Goal: Task Accomplishment & Management: Complete application form

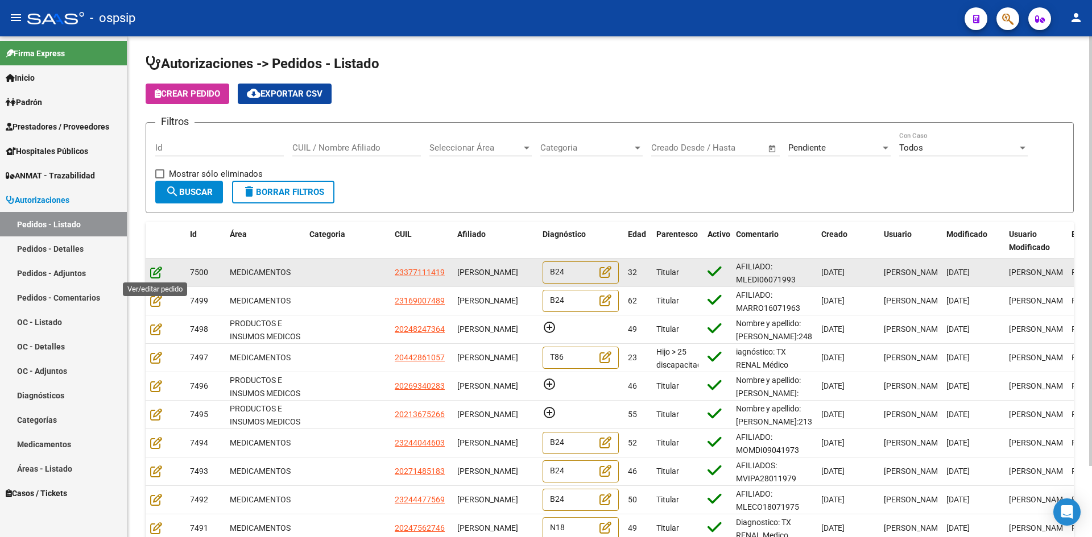
click at [152, 272] on icon at bounding box center [156, 272] width 12 height 13
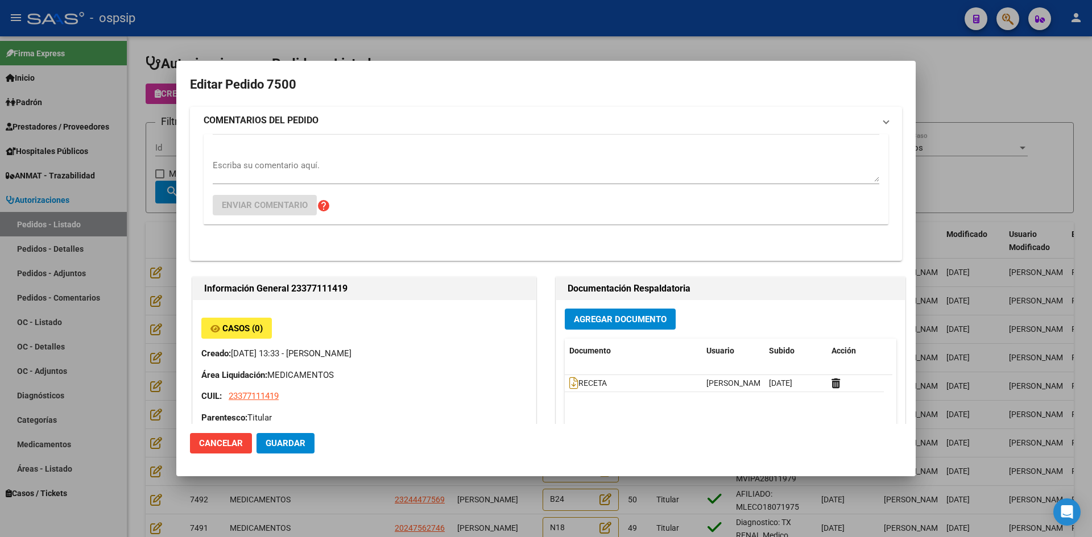
type input "[GEOGRAPHIC_DATA], [PERSON_NAME], CNEL MONTT 6345"
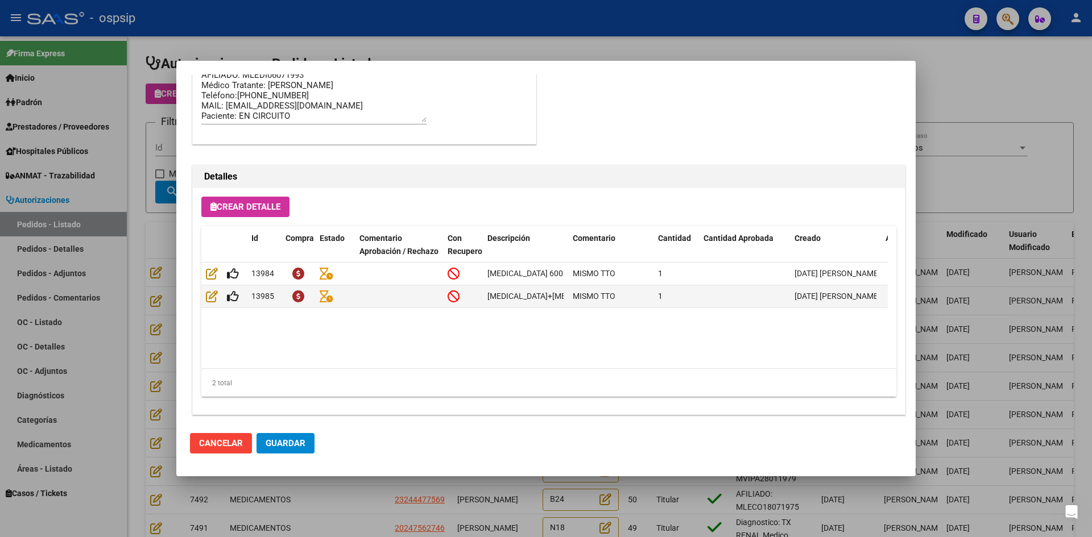
scroll to position [729, 0]
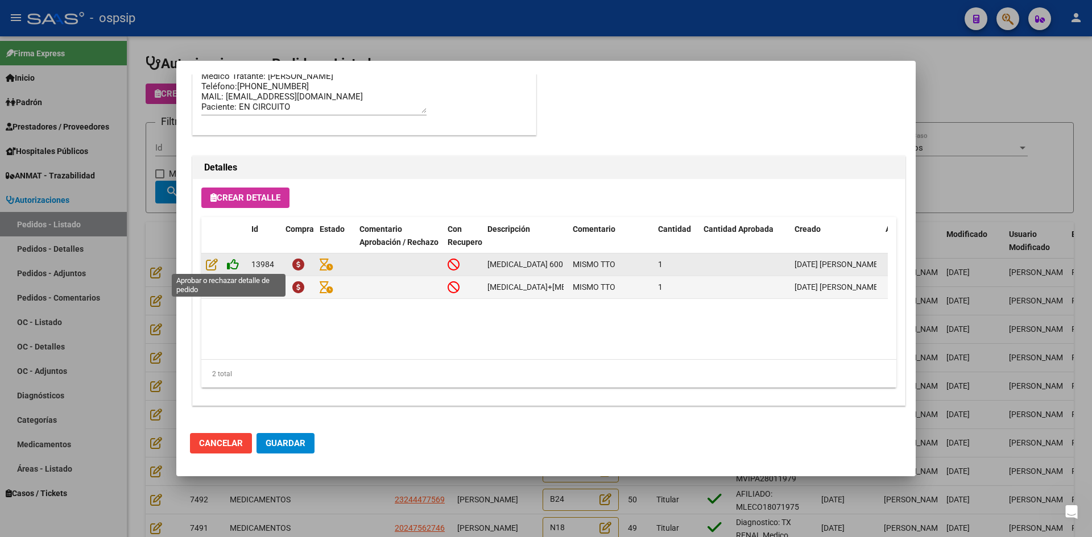
click at [233, 264] on icon at bounding box center [233, 264] width 12 height 13
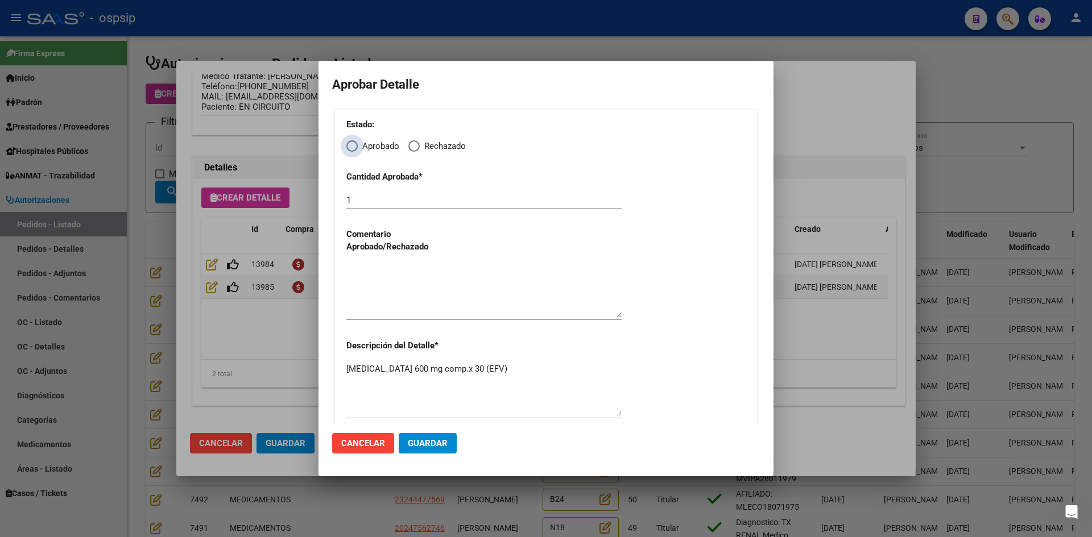
click at [347, 147] on span "Elija una opción" at bounding box center [351, 145] width 11 height 11
click at [347, 147] on input "Aprobado" at bounding box center [351, 145] width 11 height 11
radio input "true"
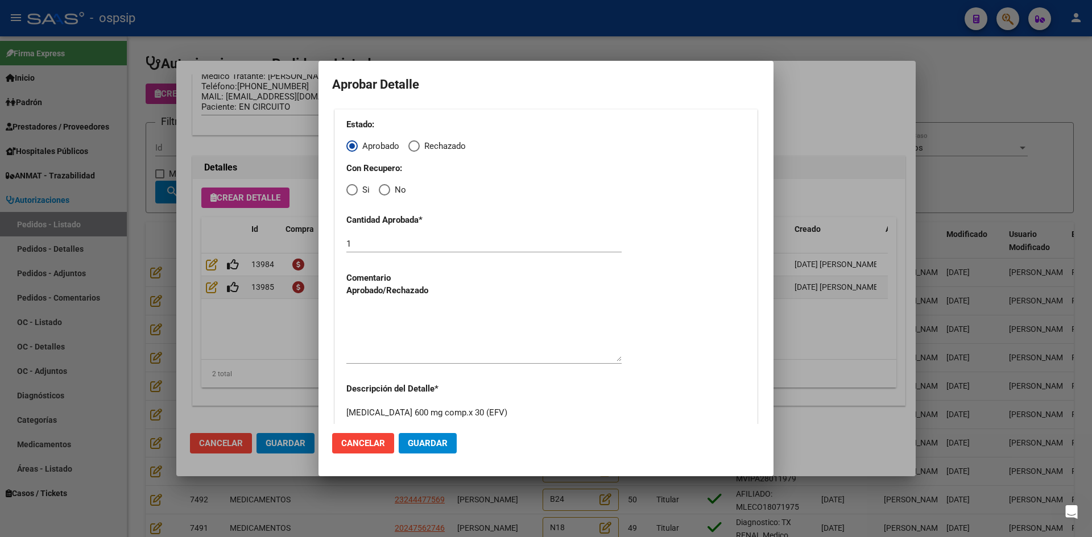
click at [352, 192] on span "Elija una opción" at bounding box center [351, 189] width 11 height 11
click at [352, 192] on input "Si" at bounding box center [351, 189] width 11 height 11
radio input "true"
click at [409, 349] on textarea at bounding box center [483, 334] width 275 height 53
click at [434, 447] on span "Guardar" at bounding box center [428, 443] width 40 height 10
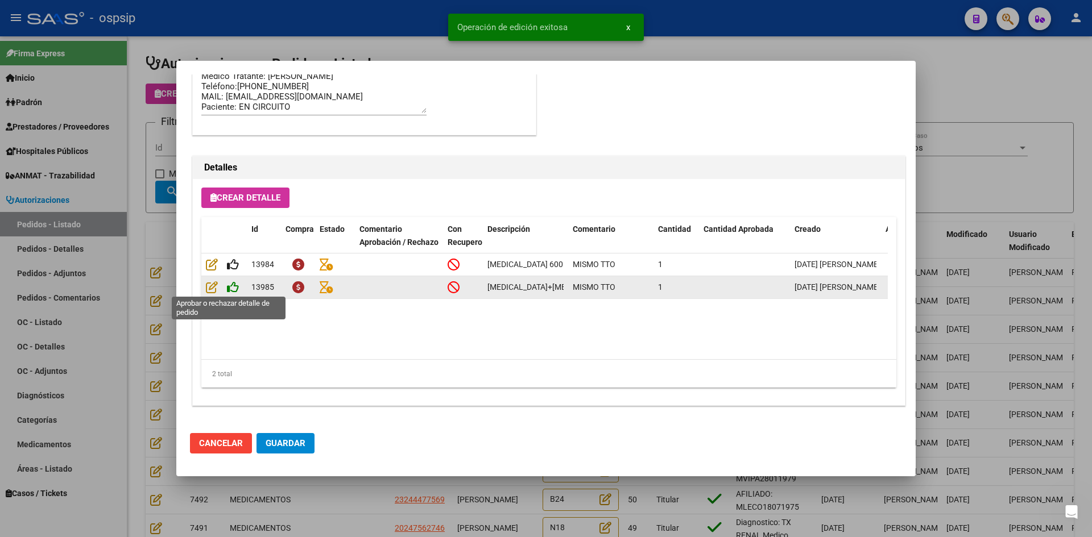
type input "[GEOGRAPHIC_DATA], [PERSON_NAME], CNEL MONTT 6345"
click at [236, 281] on icon at bounding box center [233, 287] width 12 height 13
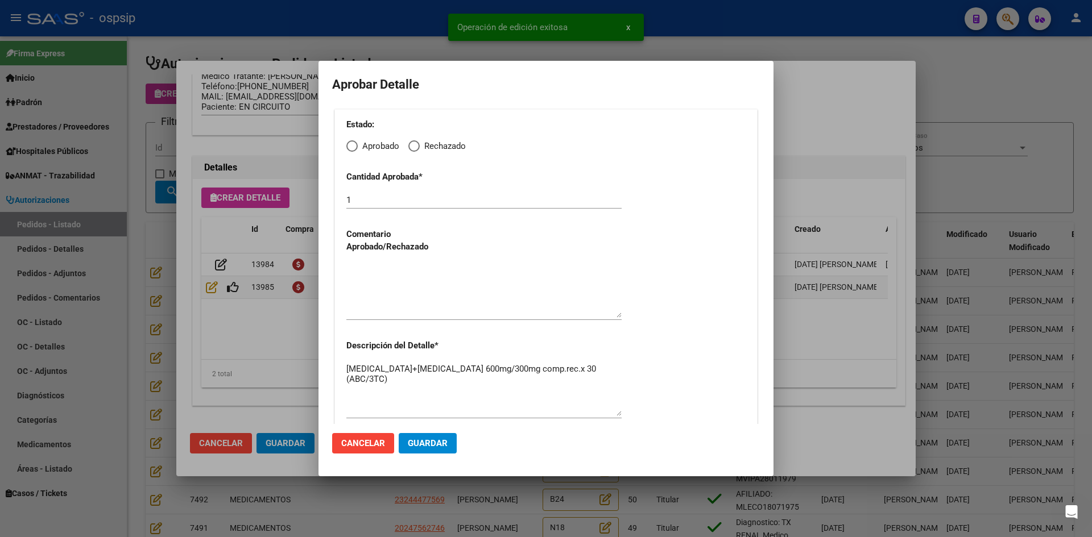
click at [348, 147] on span "Elija una opción" at bounding box center [351, 145] width 11 height 11
click at [348, 147] on input "Aprobado" at bounding box center [351, 145] width 11 height 11
radio input "true"
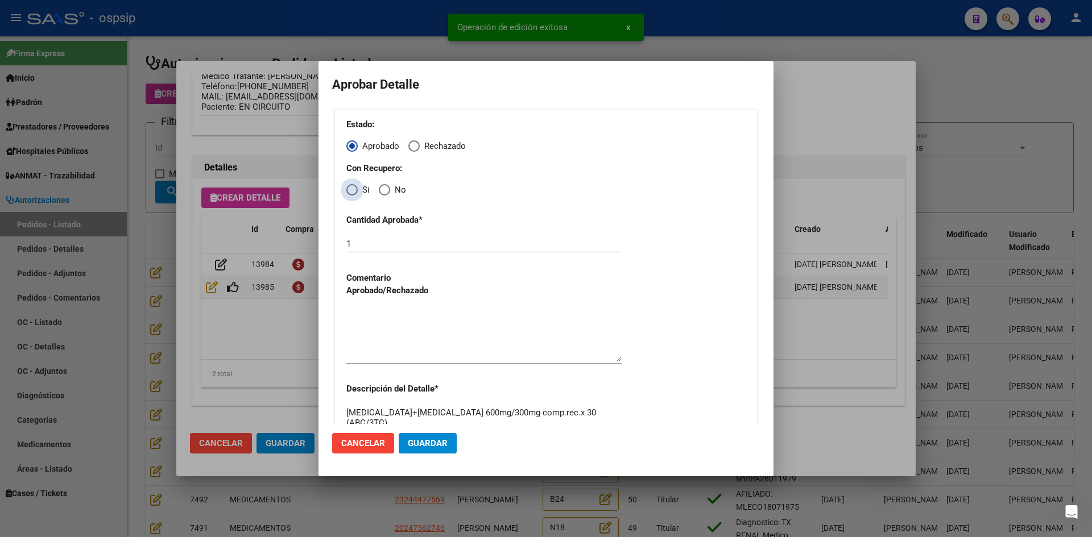
drag, startPoint x: 350, startPoint y: 190, endPoint x: 370, endPoint y: 237, distance: 50.7
click at [354, 193] on span "Elija una opción" at bounding box center [351, 189] width 11 height 11
click at [354, 193] on input "Si" at bounding box center [351, 189] width 11 height 11
radio input "true"
click at [410, 333] on textarea at bounding box center [483, 334] width 275 height 53
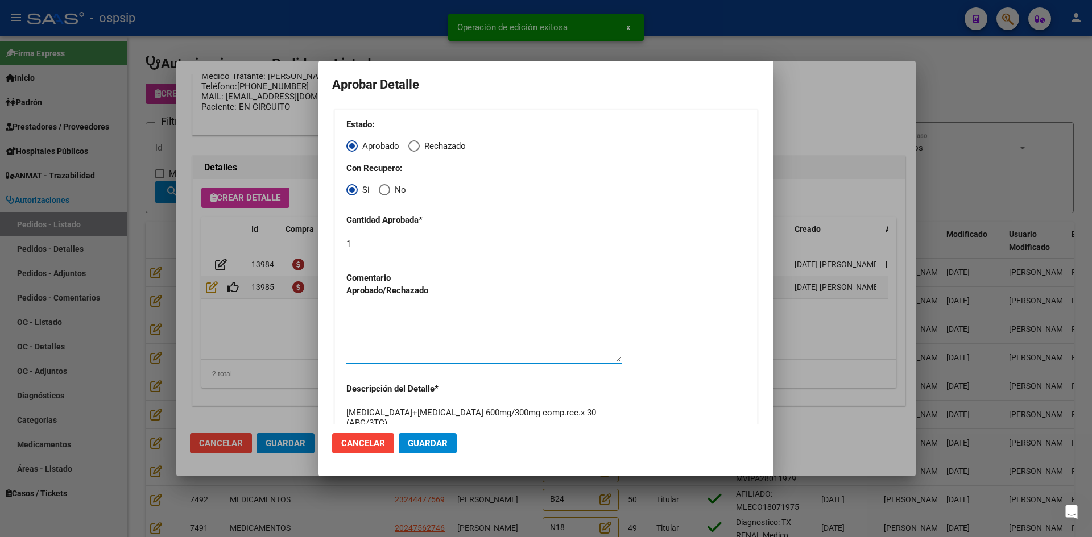
click at [436, 449] on button "Guardar" at bounding box center [428, 443] width 58 height 20
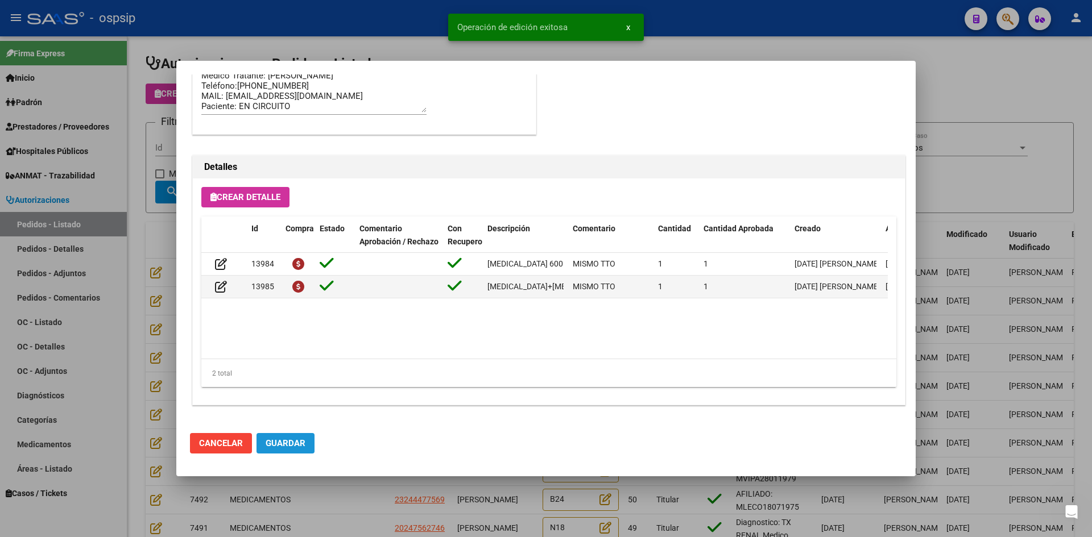
click at [292, 446] on span "Guardar" at bounding box center [286, 443] width 40 height 10
click at [355, 513] on div at bounding box center [546, 268] width 1092 height 537
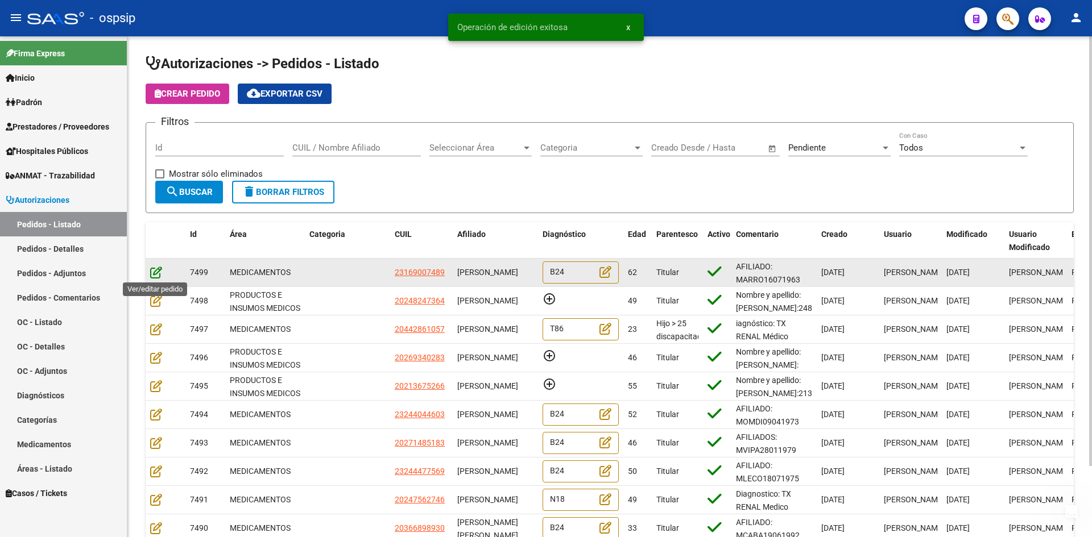
click at [156, 272] on icon at bounding box center [156, 272] width 12 height 13
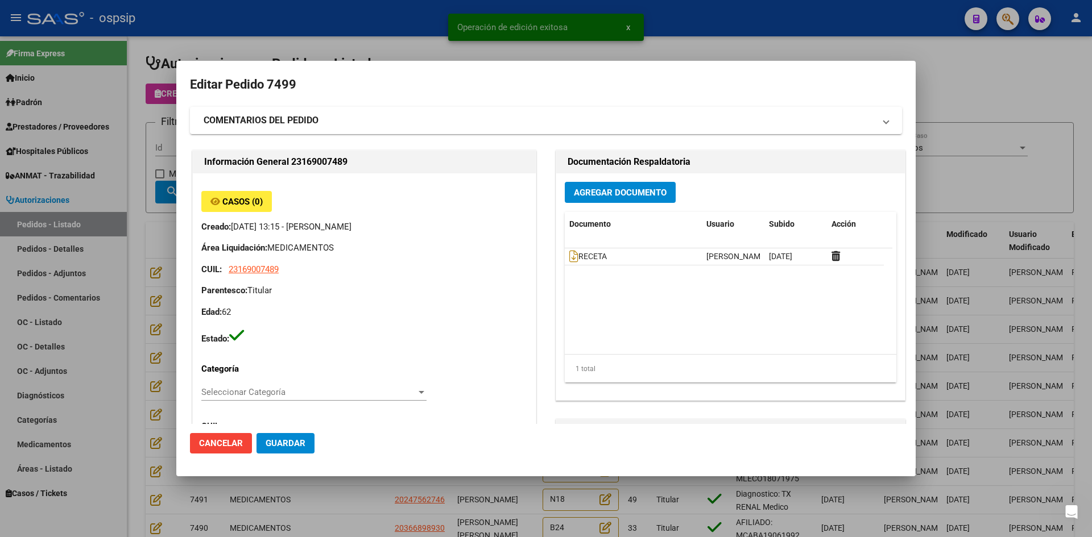
type input "[GEOGRAPHIC_DATA], [PERSON_NAME][STREET_ADDRESS]"
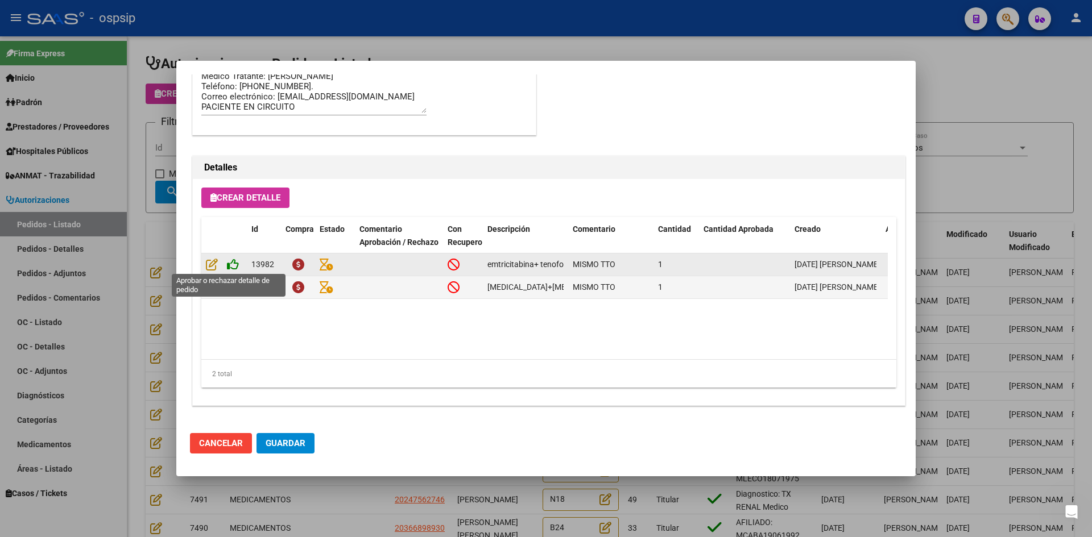
click at [233, 260] on icon at bounding box center [233, 264] width 12 height 13
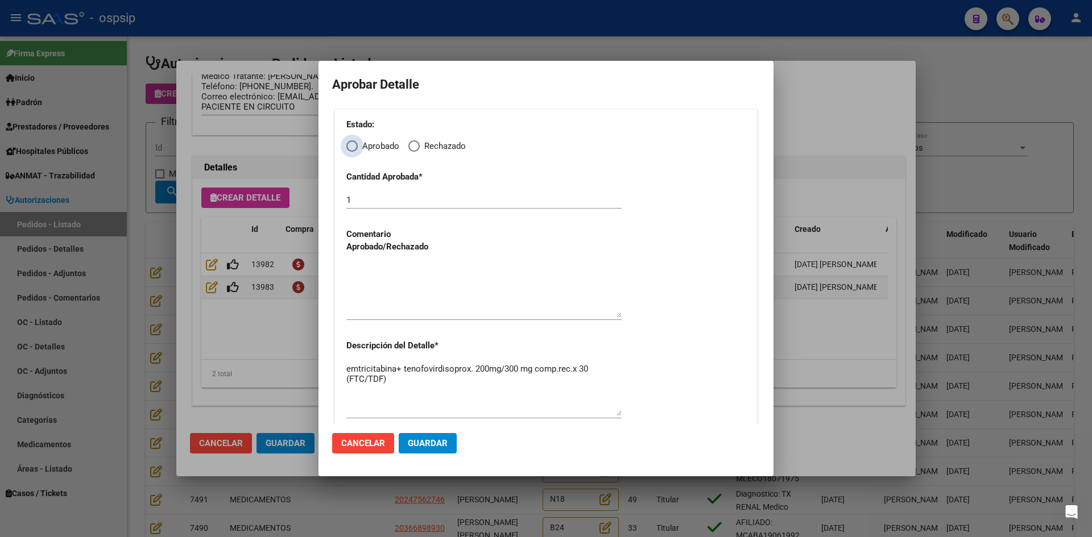
drag, startPoint x: 352, startPoint y: 143, endPoint x: 354, endPoint y: 160, distance: 17.1
click at [352, 144] on span "Elija una opción" at bounding box center [351, 145] width 11 height 11
click at [352, 144] on input "Aprobado" at bounding box center [351, 145] width 11 height 11
radio input "true"
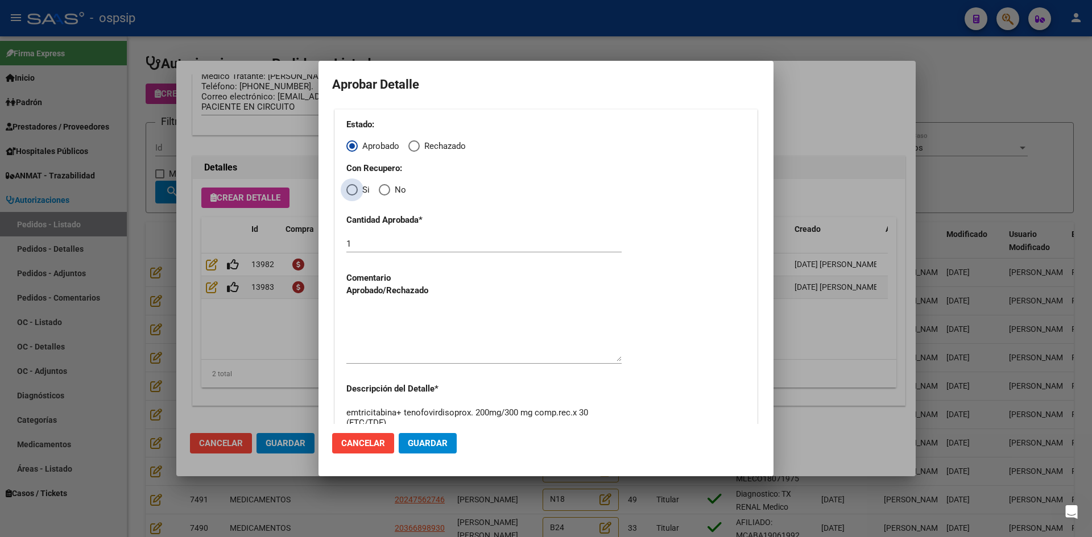
click at [354, 190] on span "Elija una opción" at bounding box center [351, 189] width 11 height 11
click at [354, 190] on input "Si" at bounding box center [351, 189] width 11 height 11
radio input "true"
click at [390, 321] on textarea at bounding box center [483, 334] width 275 height 53
click at [424, 440] on span "Guardar" at bounding box center [428, 443] width 40 height 10
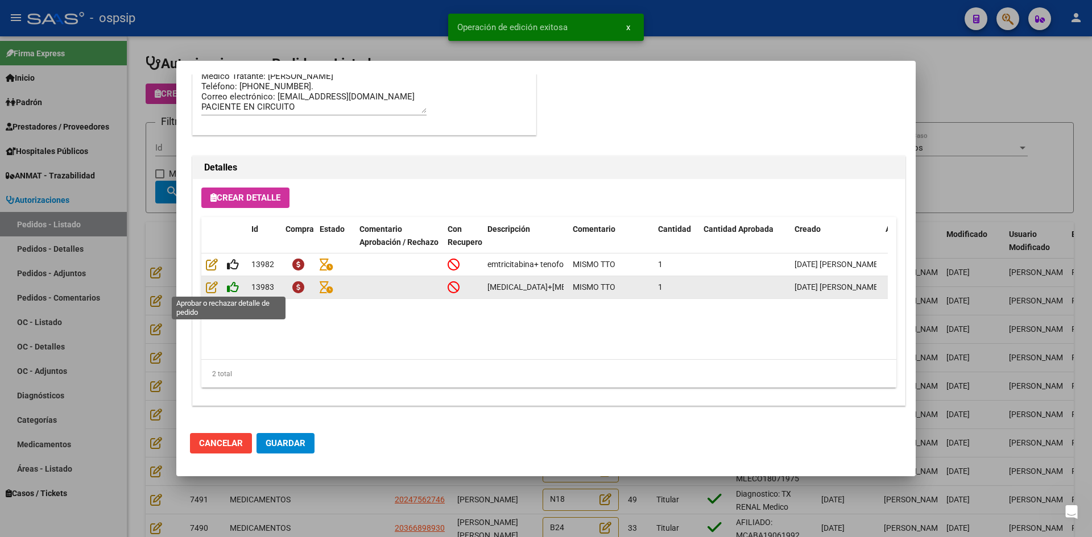
type input "[GEOGRAPHIC_DATA], [GEOGRAPHIC_DATA], [STREET_ADDRESS][PERSON_NAME]"
click at [230, 285] on icon at bounding box center [233, 287] width 12 height 13
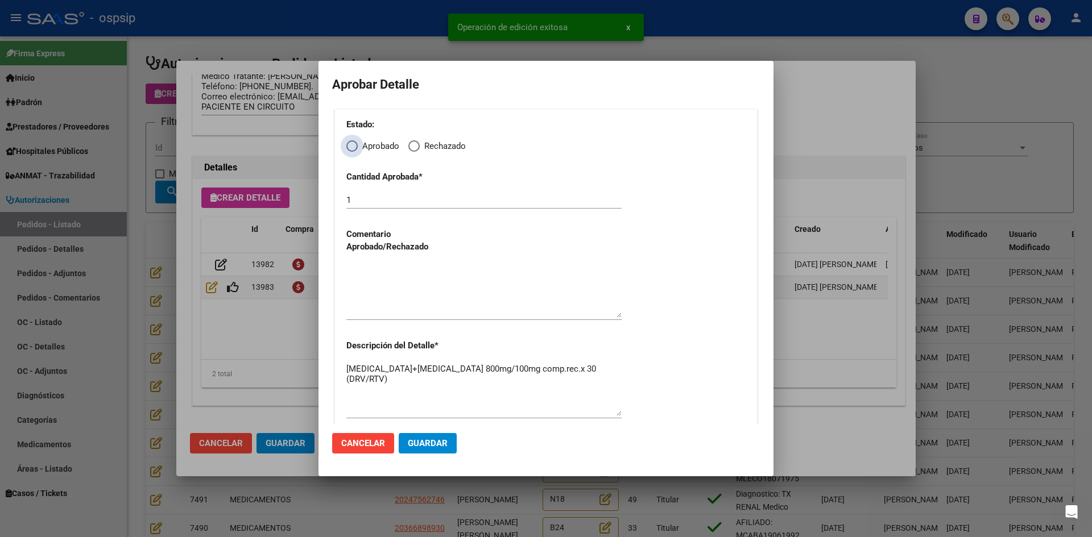
click at [354, 145] on span "Elija una opción" at bounding box center [351, 145] width 11 height 11
click at [354, 145] on input "Aprobado" at bounding box center [351, 145] width 11 height 11
radio input "true"
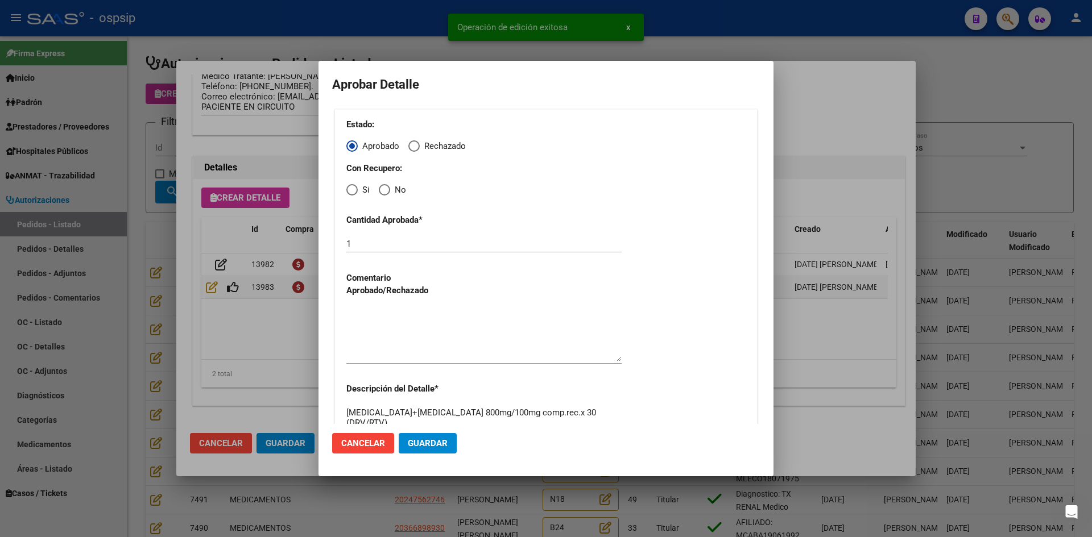
drag, startPoint x: 353, startPoint y: 197, endPoint x: 355, endPoint y: 192, distance: 6.1
click at [354, 197] on div "Estado: Aprobado Rechazado Con Recupero: Si No Cantidad Aprobada * 1 Comentario…" at bounding box center [545, 291] width 423 height 364
click at [354, 192] on span "Elija una opción" at bounding box center [351, 189] width 11 height 11
click at [354, 192] on input "Si" at bounding box center [351, 189] width 11 height 11
radio input "true"
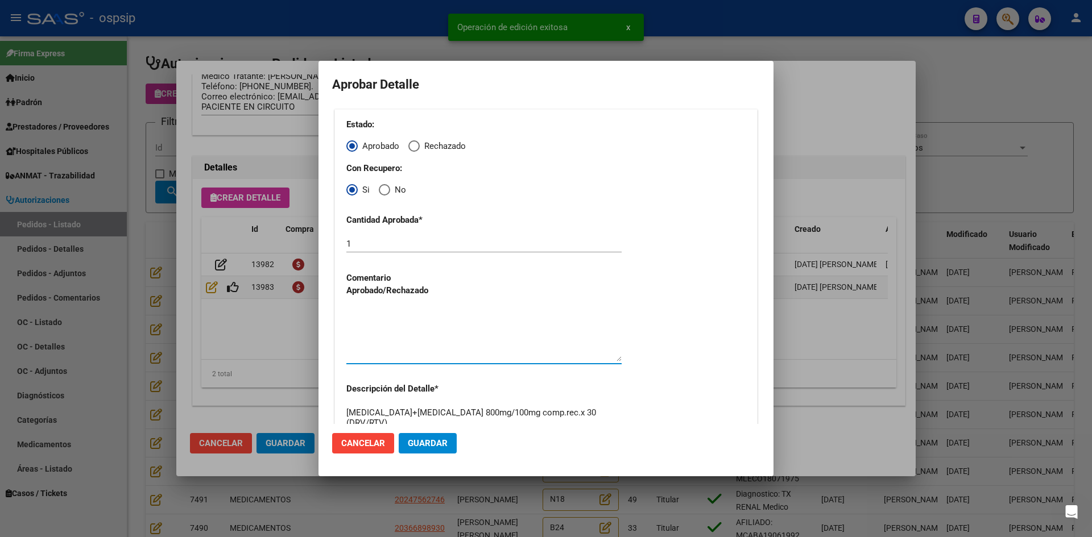
drag, startPoint x: 408, startPoint y: 341, endPoint x: 422, endPoint y: 372, distance: 34.9
click at [410, 345] on textarea at bounding box center [483, 334] width 275 height 53
click at [433, 430] on mat-dialog-actions "Cancelar Guardar" at bounding box center [546, 443] width 428 height 39
click at [434, 441] on span "Guardar" at bounding box center [428, 443] width 40 height 10
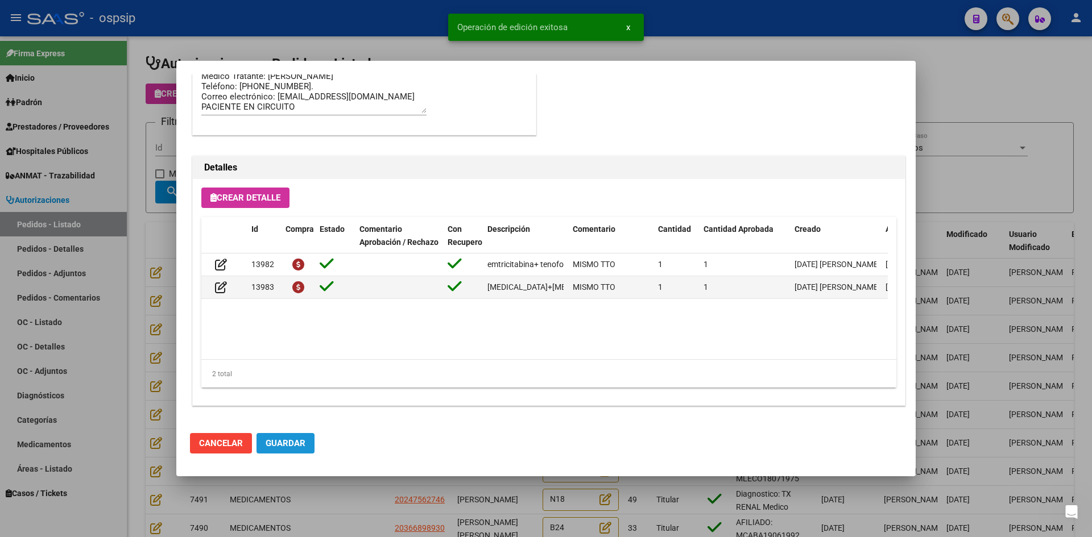
click at [256, 436] on button "Guardar" at bounding box center [285, 443] width 58 height 20
click at [377, 500] on div at bounding box center [546, 268] width 1092 height 537
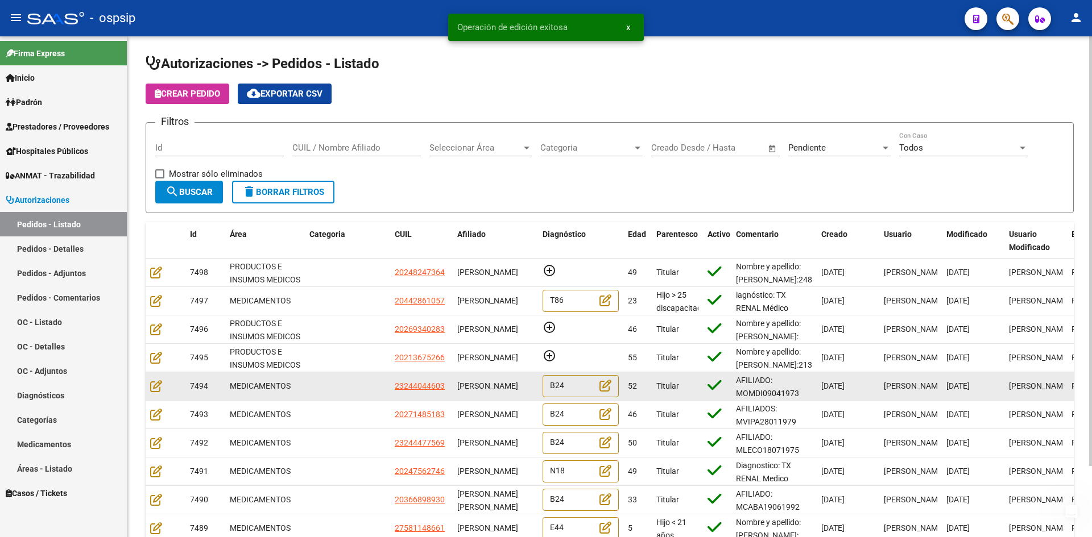
click at [150, 383] on datatable-body-cell at bounding box center [166, 386] width 40 height 28
click at [154, 384] on icon at bounding box center [156, 386] width 12 height 13
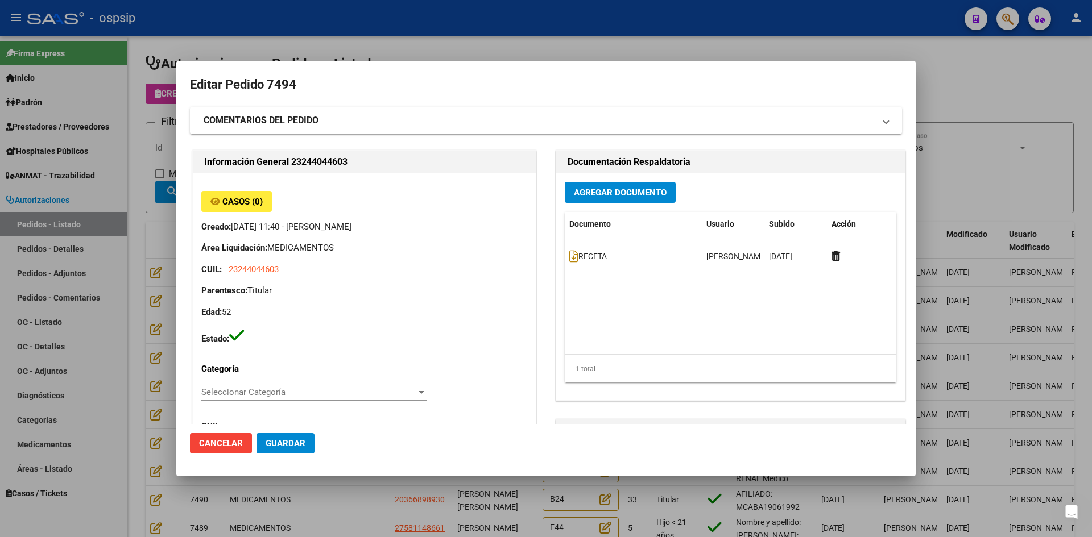
type input "Capital Federal, CABA, [GEOGRAPHIC_DATA] 989"
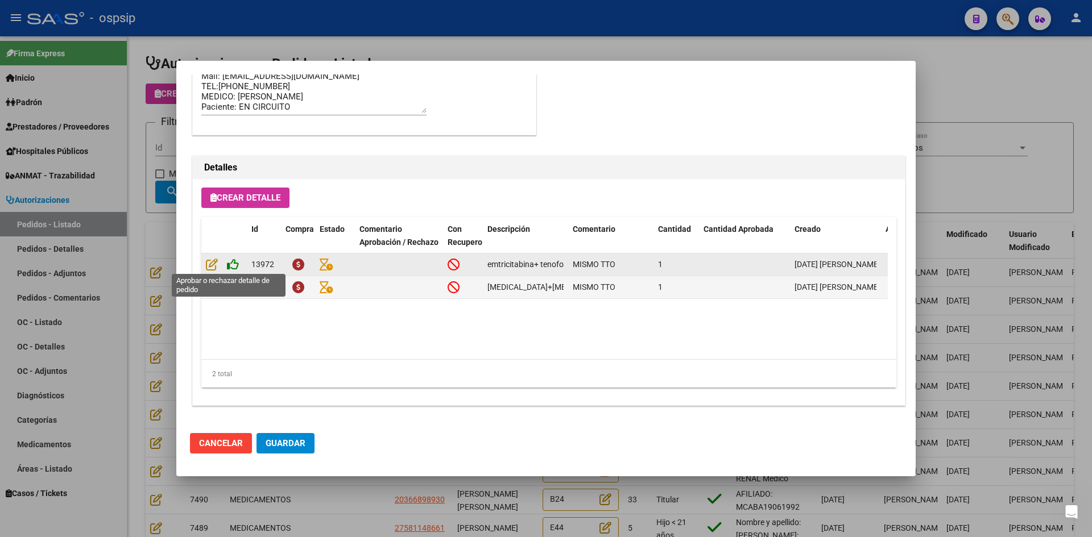
click at [235, 262] on icon at bounding box center [233, 264] width 12 height 13
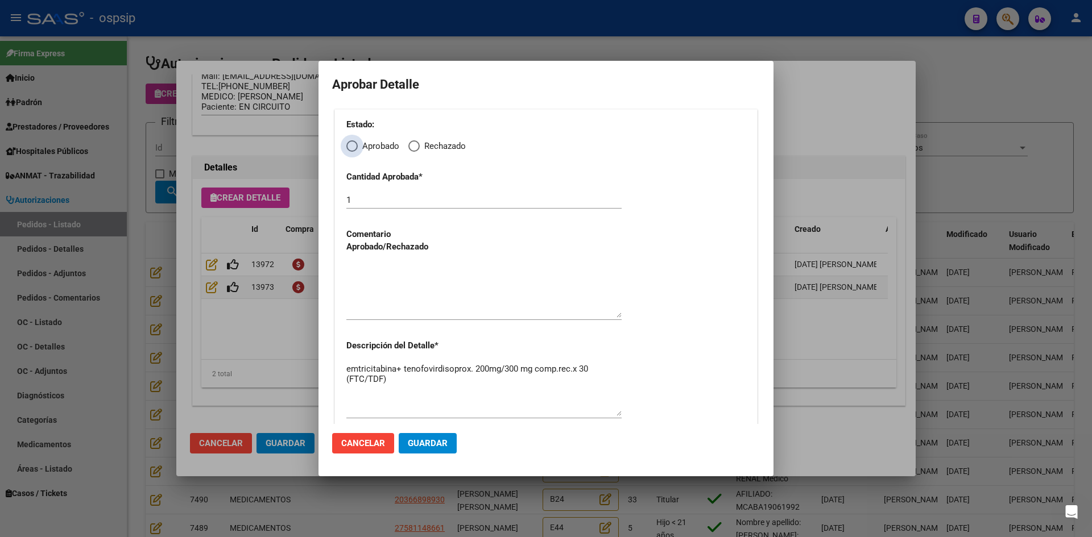
click at [355, 145] on span "Elija una opción" at bounding box center [351, 145] width 11 height 11
click at [355, 145] on input "Aprobado" at bounding box center [351, 145] width 11 height 11
radio input "true"
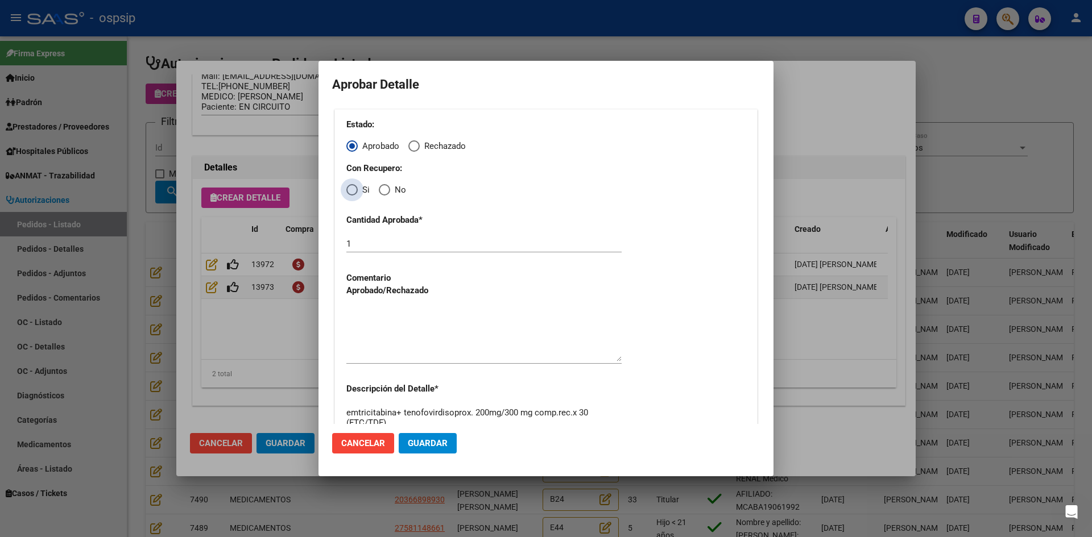
click at [354, 193] on span "Elija una opción" at bounding box center [351, 189] width 11 height 11
click at [354, 193] on input "Si" at bounding box center [351, 189] width 11 height 11
radio input "true"
drag, startPoint x: 397, startPoint y: 322, endPoint x: 408, endPoint y: 349, distance: 28.8
click at [397, 322] on textarea at bounding box center [483, 334] width 275 height 53
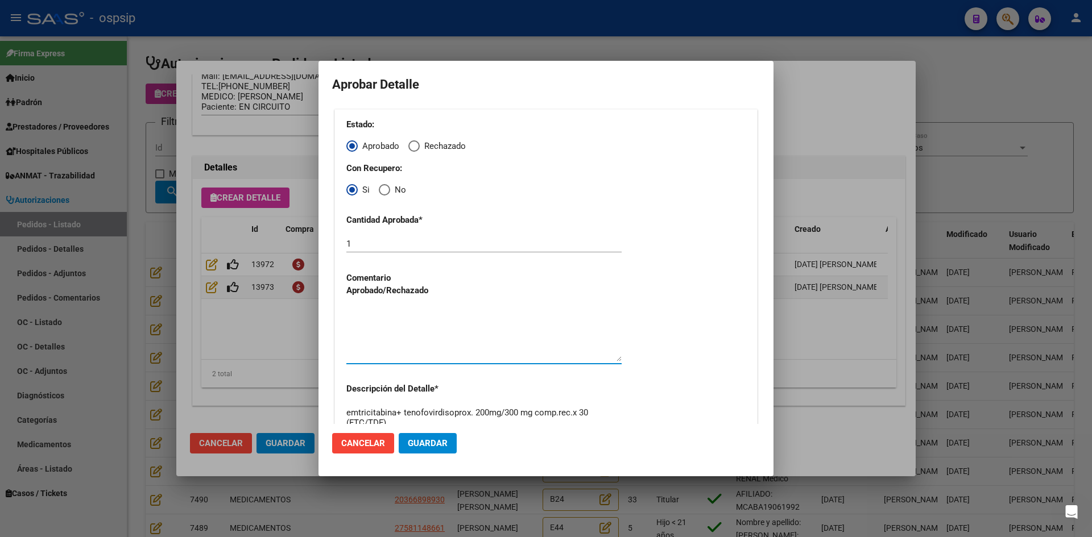
click at [437, 441] on span "Guardar" at bounding box center [428, 443] width 40 height 10
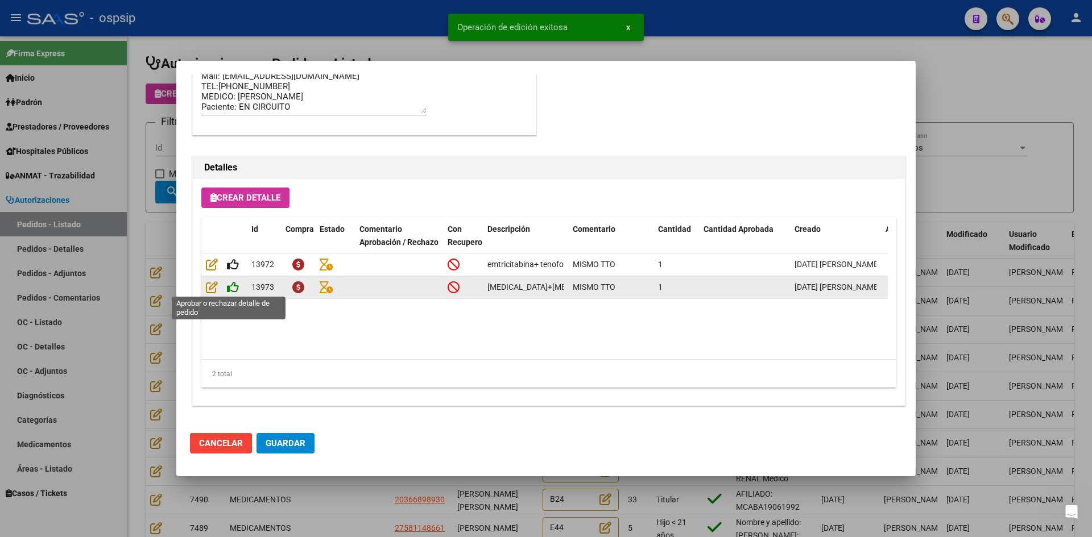
type input "[GEOGRAPHIC_DATA], [GEOGRAPHIC_DATA], [GEOGRAPHIC_DATA] 989"
click at [235, 288] on icon at bounding box center [233, 286] width 12 height 13
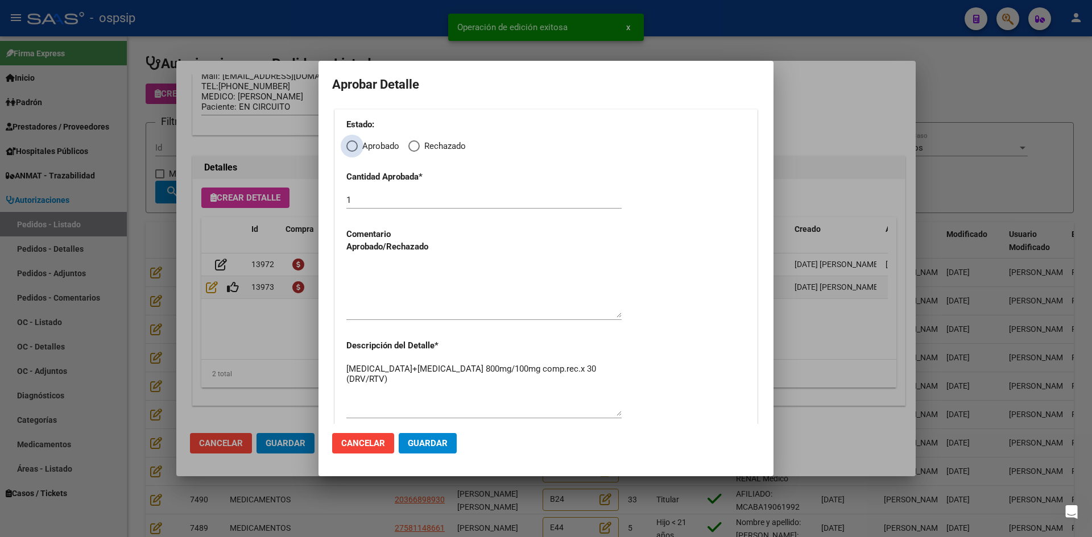
click at [350, 148] on span "Elija una opción" at bounding box center [351, 145] width 11 height 11
click at [350, 148] on input "Aprobado" at bounding box center [351, 145] width 11 height 11
radio input "true"
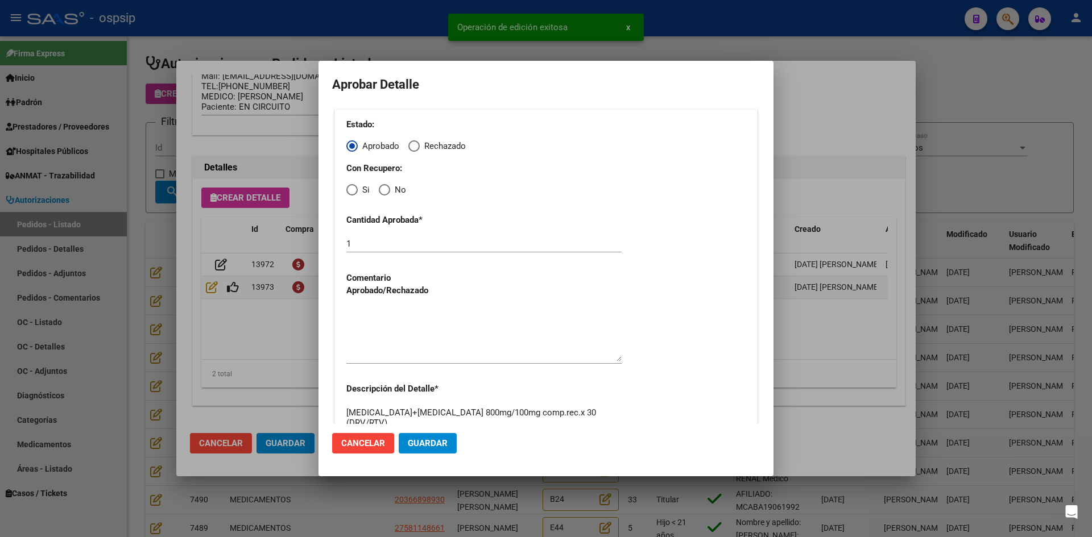
click at [352, 189] on span "Elija una opción" at bounding box center [351, 189] width 11 height 11
click at [352, 189] on input "Si" at bounding box center [351, 189] width 11 height 11
radio input "true"
click at [390, 329] on textarea at bounding box center [483, 334] width 275 height 53
click at [434, 442] on span "Guardar" at bounding box center [428, 443] width 40 height 10
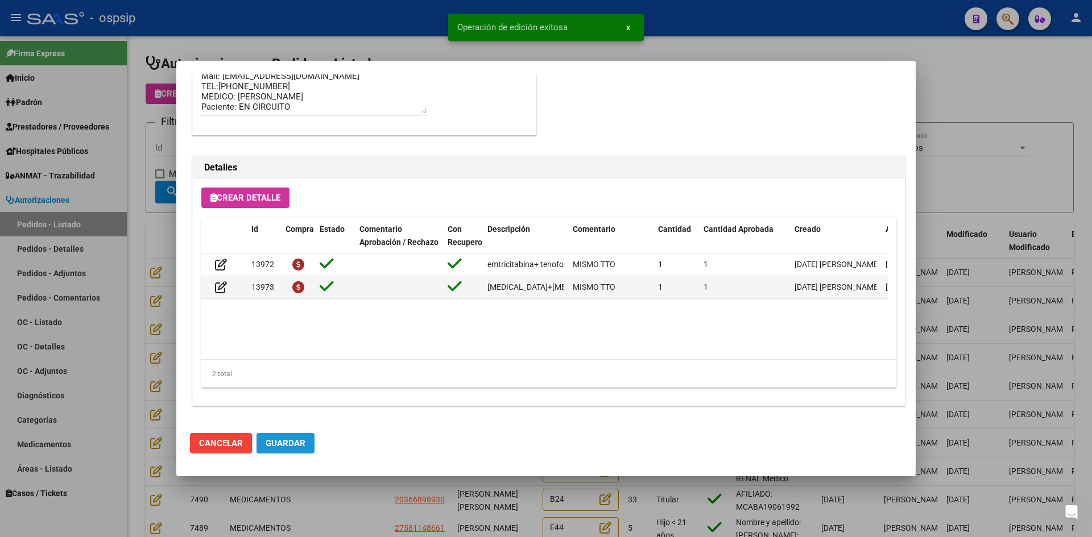
click at [293, 442] on span "Guardar" at bounding box center [286, 443] width 40 height 10
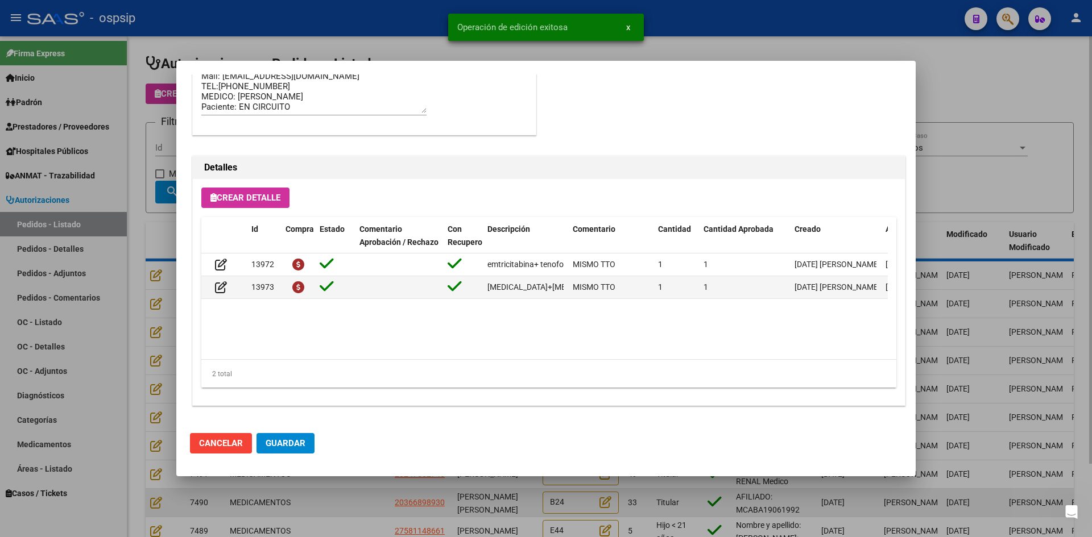
drag, startPoint x: 343, startPoint y: 499, endPoint x: 340, endPoint y: 504, distance: 5.9
click at [342, 501] on div at bounding box center [546, 268] width 1092 height 537
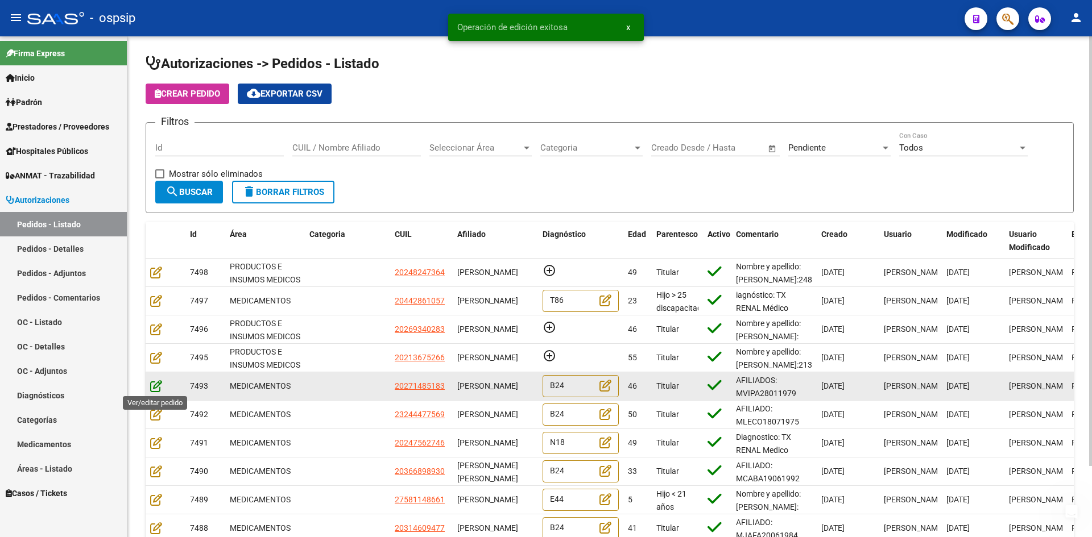
click at [157, 386] on icon at bounding box center [156, 386] width 12 height 13
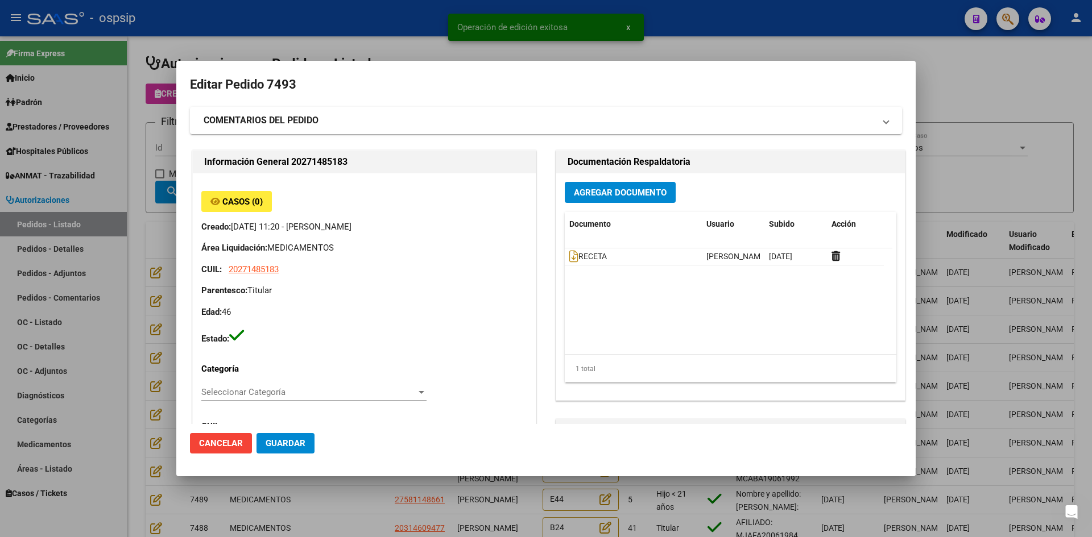
type input "[GEOGRAPHIC_DATA], [GEOGRAPHIC_DATA], [GEOGRAPHIC_DATA] 873"
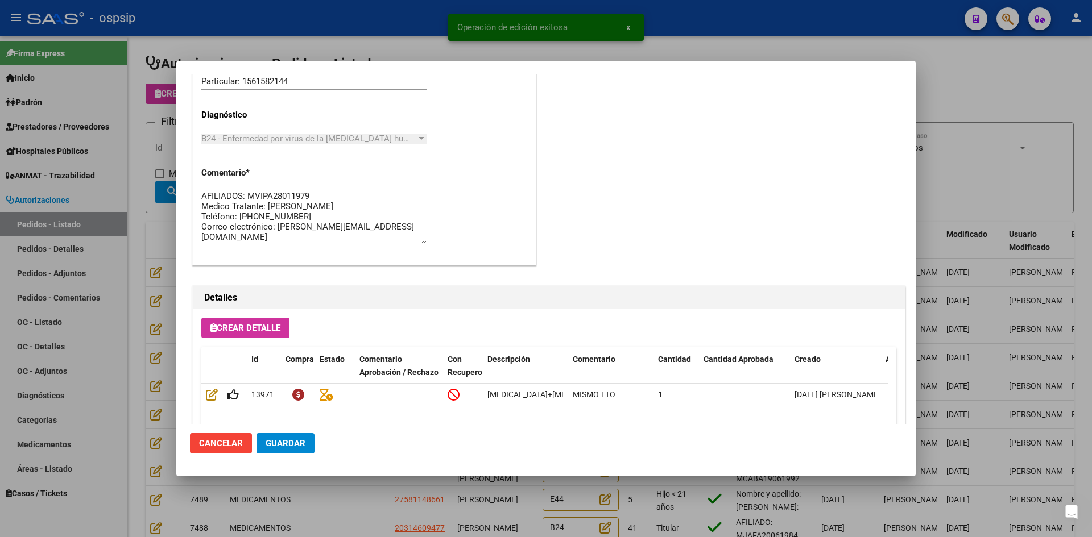
scroll to position [625, 0]
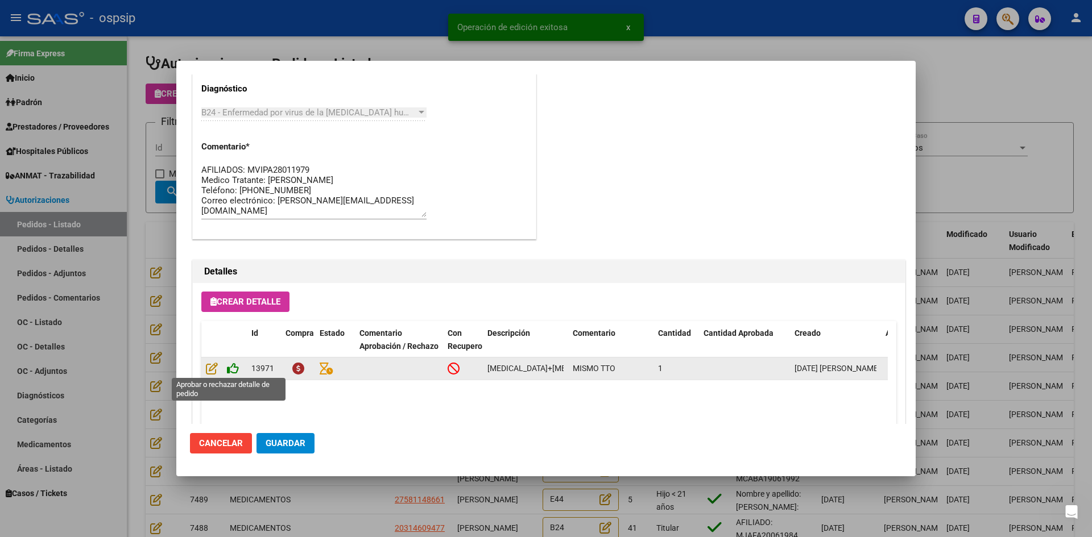
click at [230, 367] on icon at bounding box center [233, 368] width 12 height 13
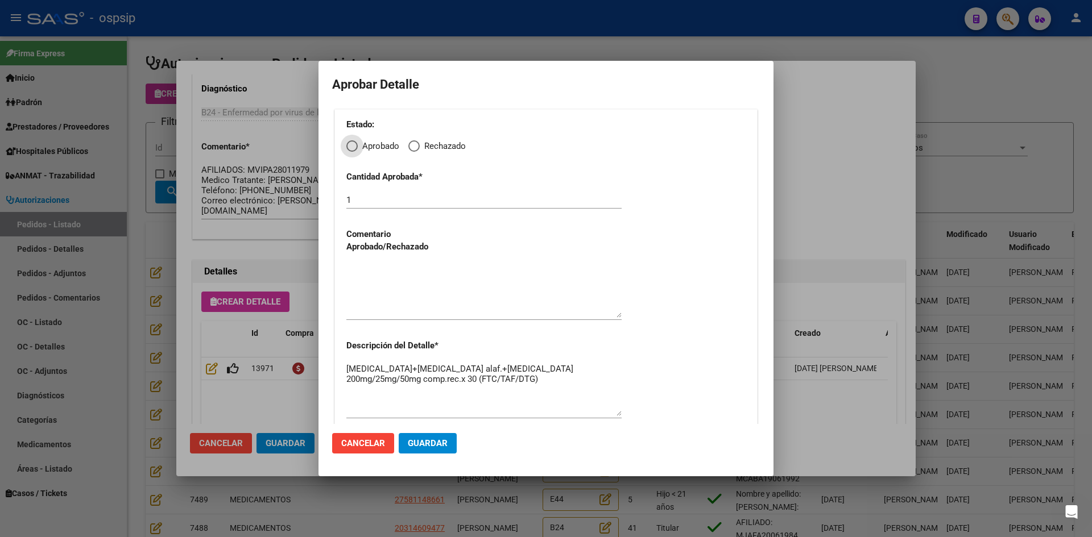
drag, startPoint x: 353, startPoint y: 147, endPoint x: 353, endPoint y: 161, distance: 14.2
click at [353, 148] on span "Elija una opción" at bounding box center [351, 145] width 11 height 11
click at [353, 148] on input "Aprobado" at bounding box center [351, 145] width 11 height 11
radio input "true"
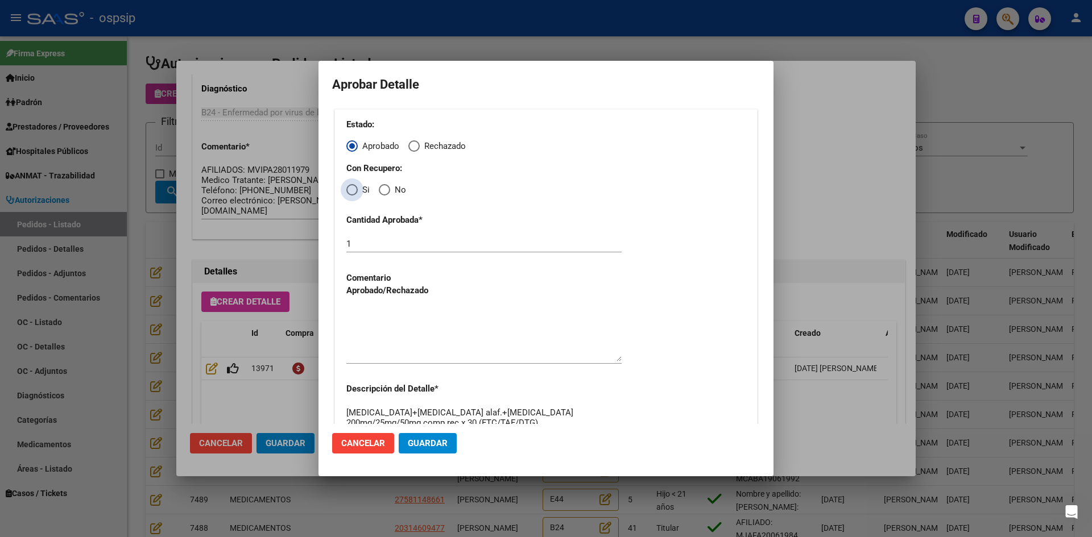
drag, startPoint x: 356, startPoint y: 187, endPoint x: 356, endPoint y: 206, distance: 18.8
click at [356, 188] on span "Elija una opción" at bounding box center [351, 189] width 11 height 11
click at [356, 188] on input "Si" at bounding box center [351, 189] width 11 height 11
radio input "true"
drag, startPoint x: 380, startPoint y: 318, endPoint x: 384, endPoint y: 326, distance: 8.9
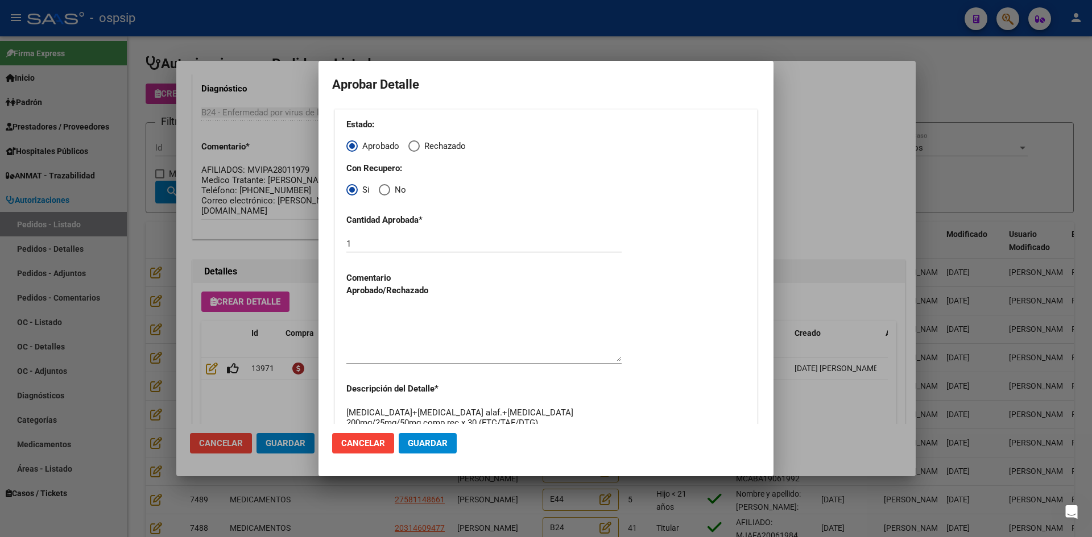
click at [382, 323] on textarea at bounding box center [483, 334] width 275 height 53
click at [429, 450] on button "Guardar" at bounding box center [428, 443] width 58 height 20
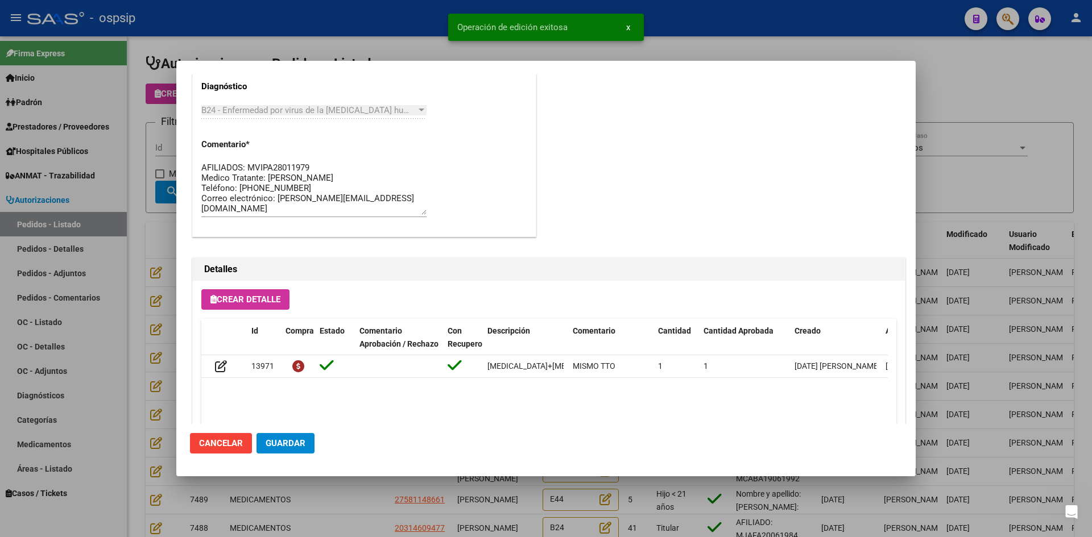
type input "[GEOGRAPHIC_DATA], [GEOGRAPHIC_DATA], [GEOGRAPHIC_DATA] 873"
click at [280, 437] on button "Guardar" at bounding box center [285, 443] width 58 height 20
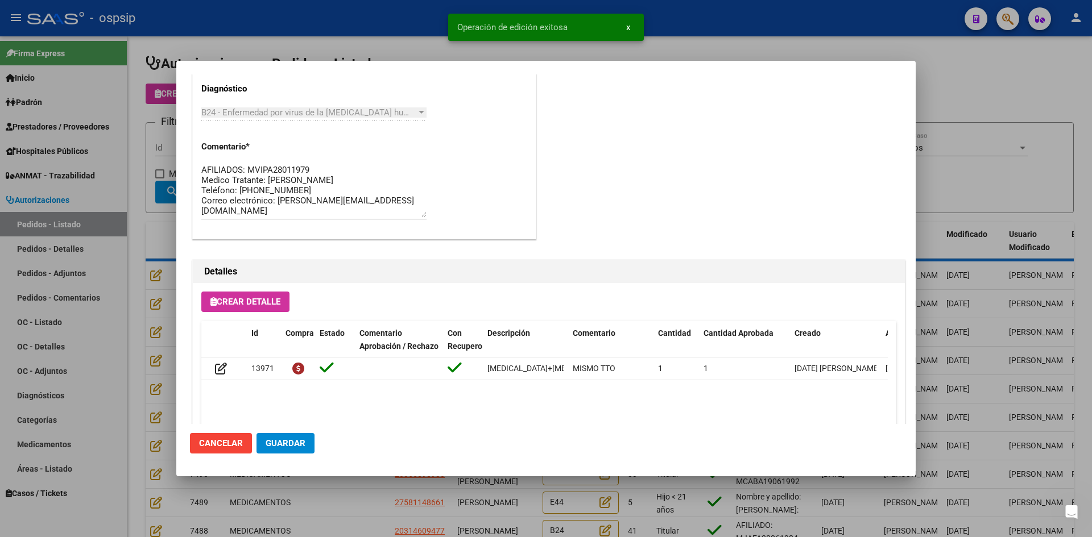
click at [337, 501] on div at bounding box center [546, 268] width 1092 height 537
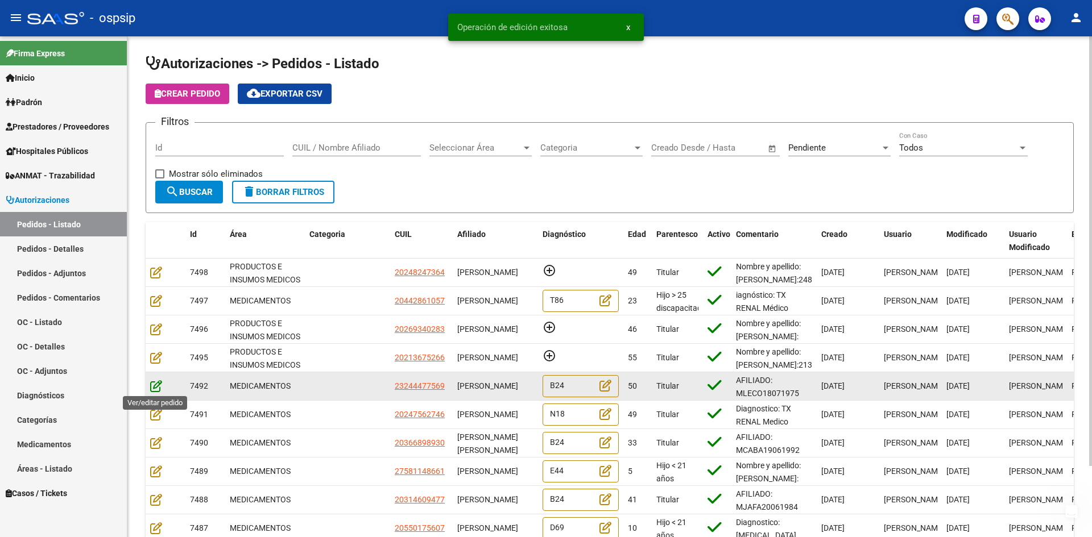
click at [155, 385] on icon at bounding box center [156, 386] width 12 height 13
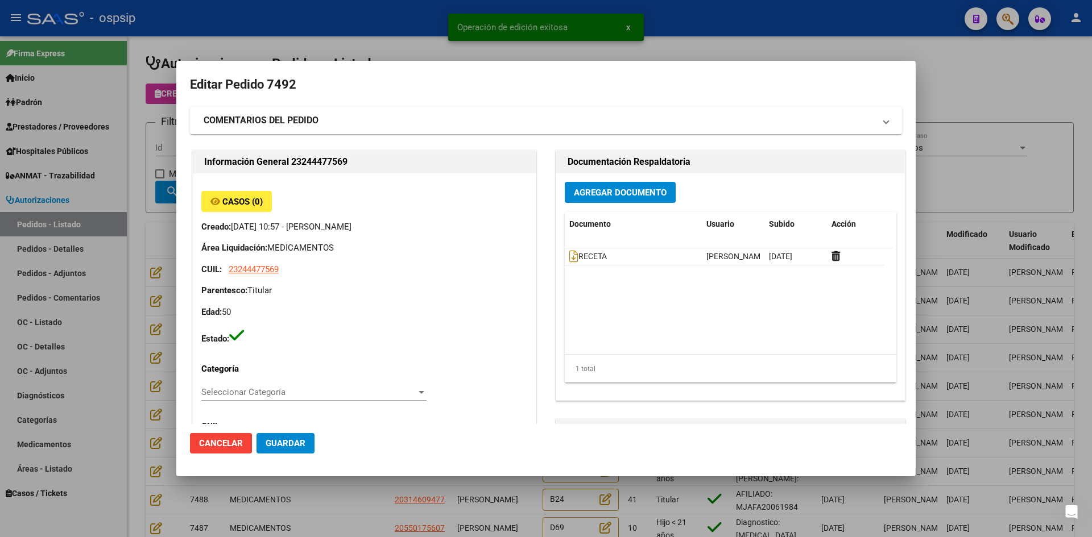
type input "[PERSON_NAME], [PERSON_NAME] [PERSON_NAME] 3484"
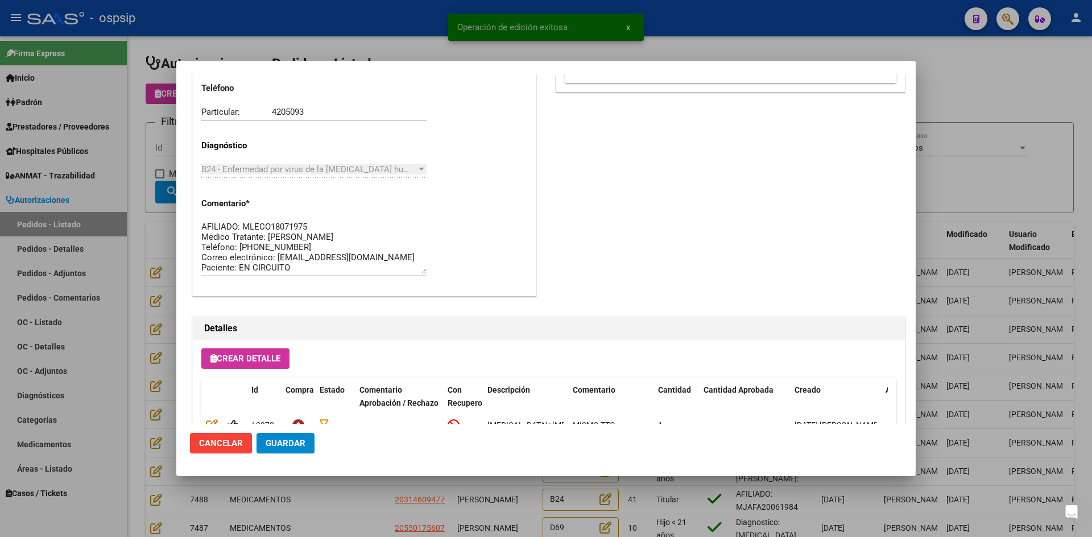
scroll to position [729, 0]
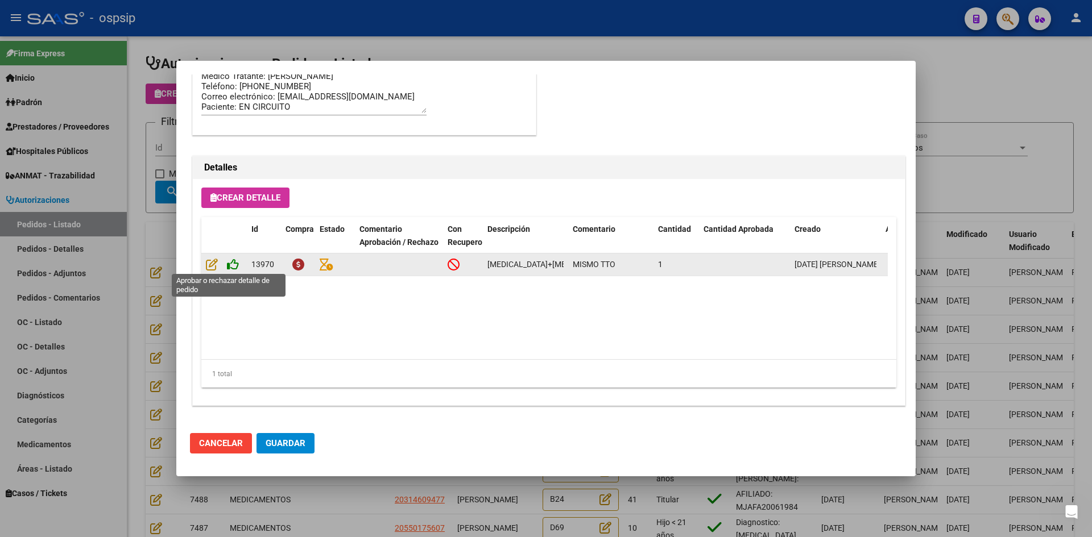
click at [231, 262] on icon at bounding box center [233, 264] width 12 height 13
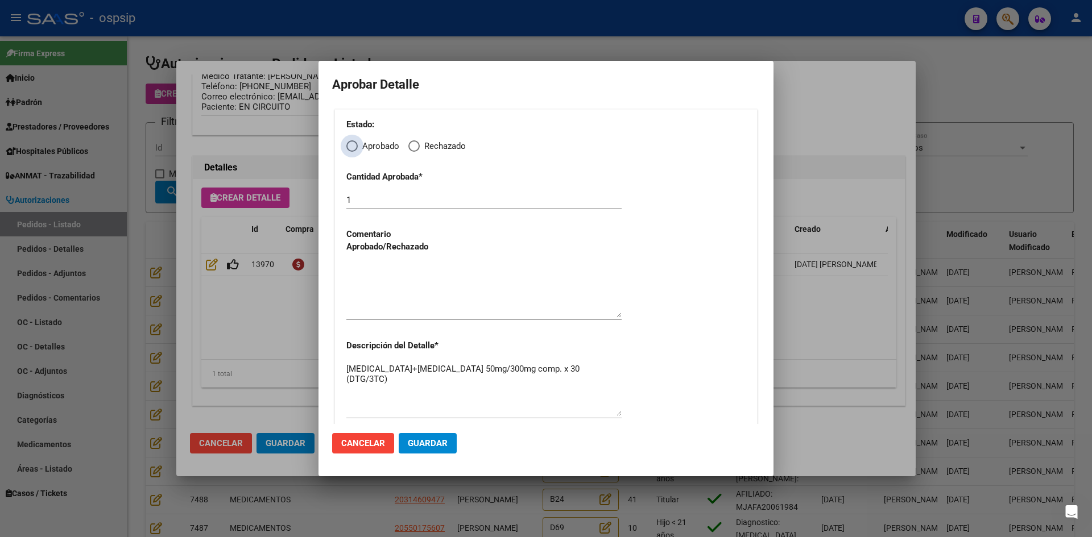
click at [353, 149] on span "Elija una opción" at bounding box center [351, 145] width 11 height 11
click at [353, 149] on input "Aprobado" at bounding box center [351, 145] width 11 height 11
radio input "true"
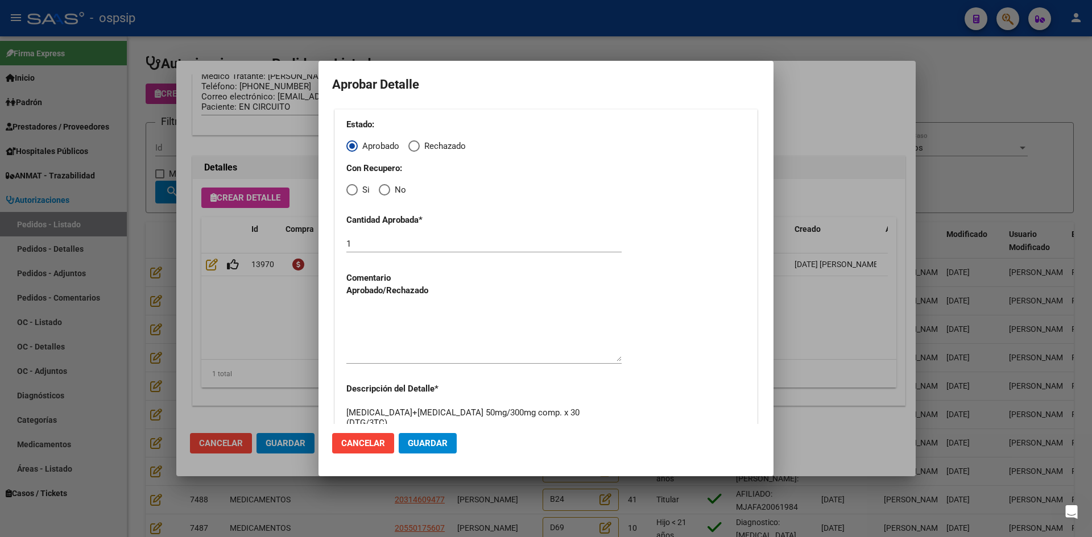
click at [351, 186] on span "Elija una opción" at bounding box center [351, 189] width 11 height 11
click at [351, 186] on input "Si" at bounding box center [351, 189] width 11 height 11
radio input "true"
drag, startPoint x: 392, startPoint y: 321, endPoint x: 416, endPoint y: 362, distance: 47.4
click at [392, 321] on textarea at bounding box center [483, 334] width 275 height 53
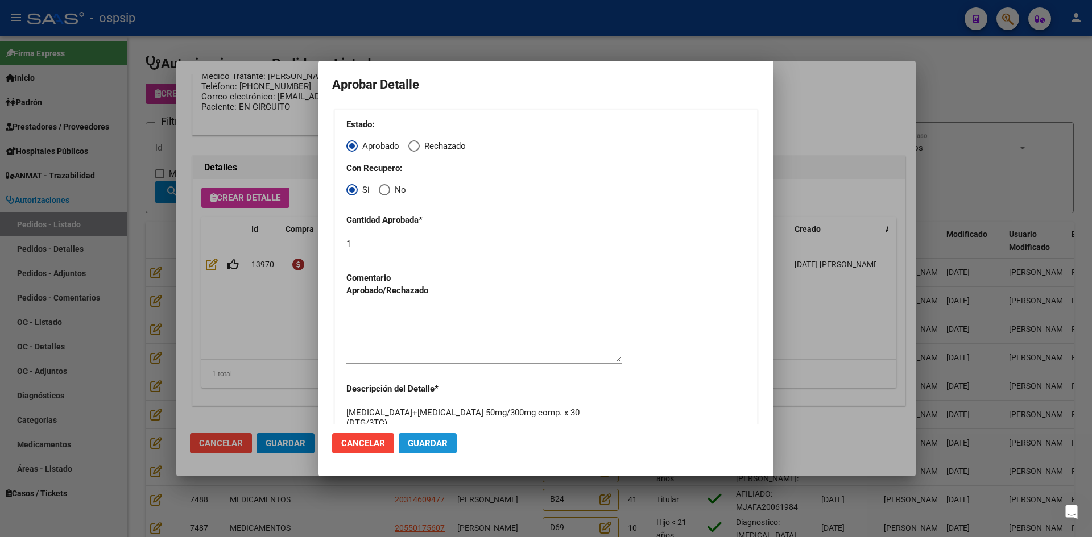
drag, startPoint x: 442, startPoint y: 447, endPoint x: 379, endPoint y: 449, distance: 63.1
click at [442, 447] on span "Guardar" at bounding box center [428, 443] width 40 height 10
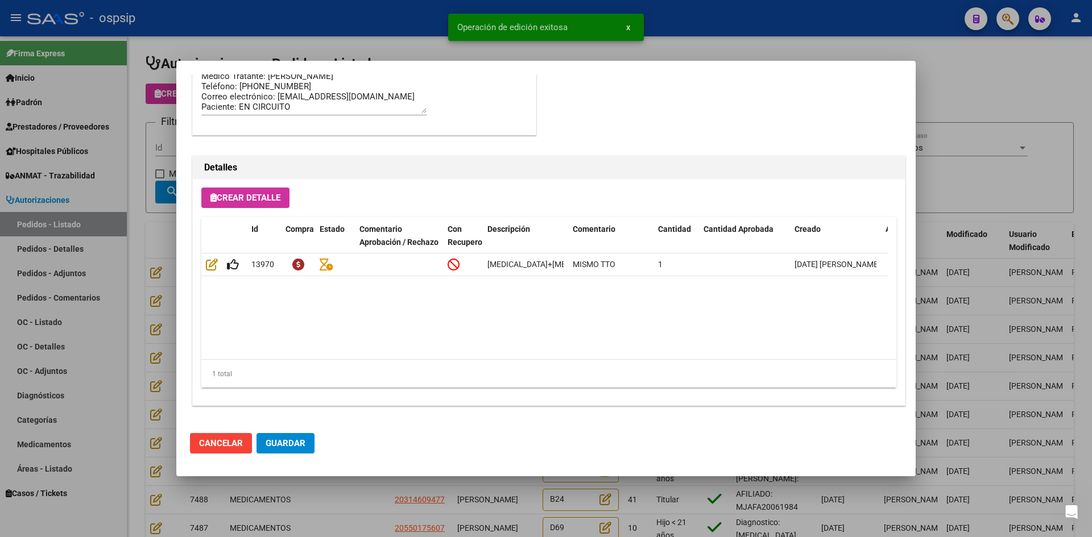
type input "[PERSON_NAME], [PERSON_NAME] [PERSON_NAME] 3484"
click at [296, 445] on span "Guardar" at bounding box center [286, 443] width 40 height 10
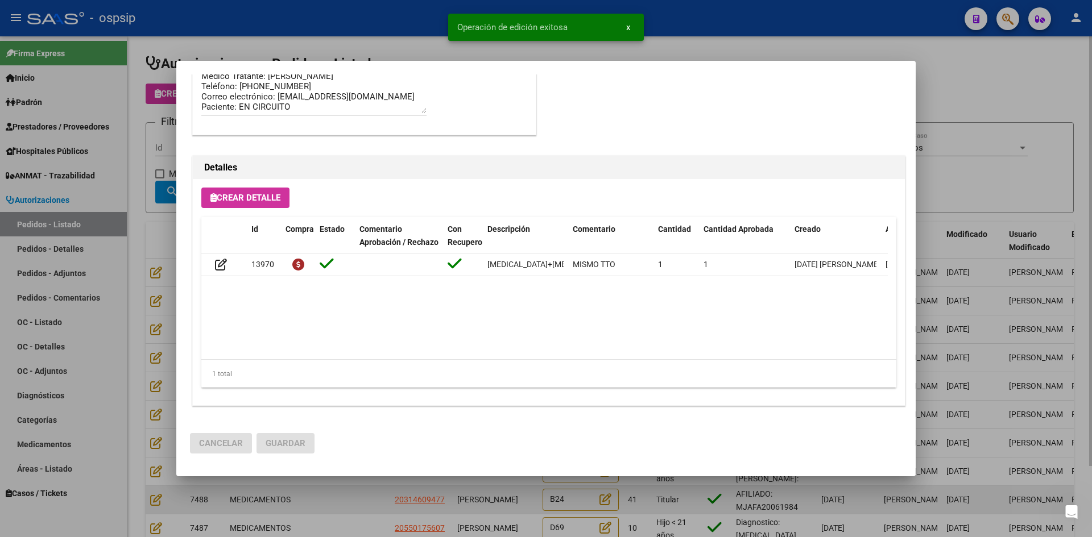
click at [349, 501] on div at bounding box center [546, 268] width 1092 height 537
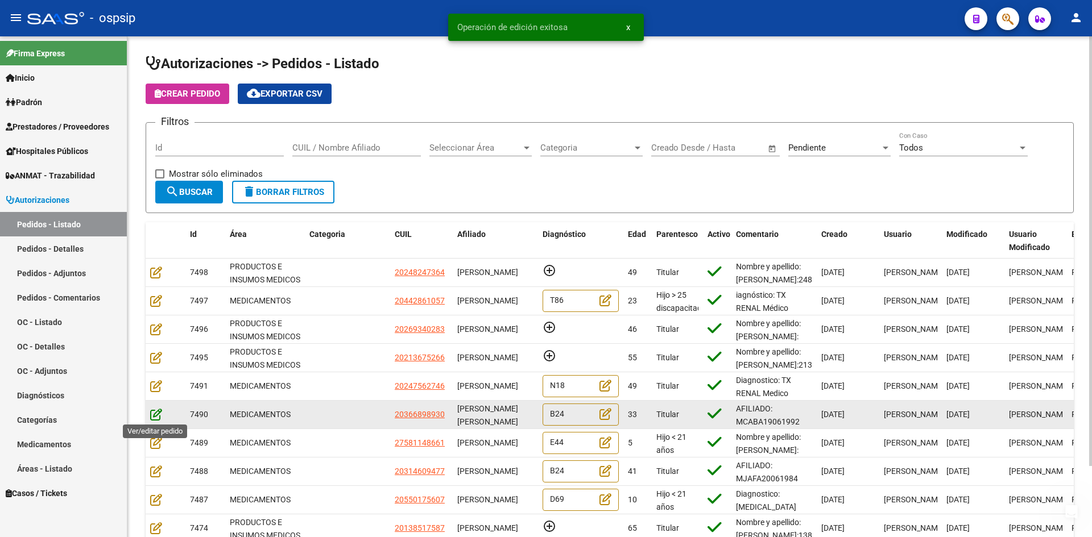
click at [155, 413] on icon at bounding box center [156, 414] width 12 height 13
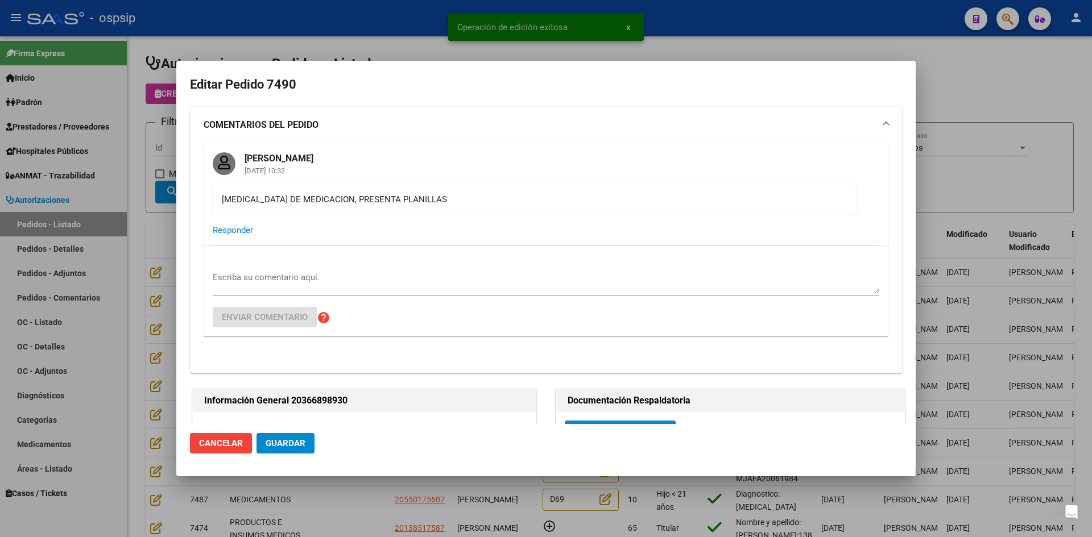
type input "[PERSON_NAME]"
type input "[GEOGRAPHIC_DATA], [GEOGRAPHIC_DATA], AV [PERSON_NAME] 537, Piso: 1"
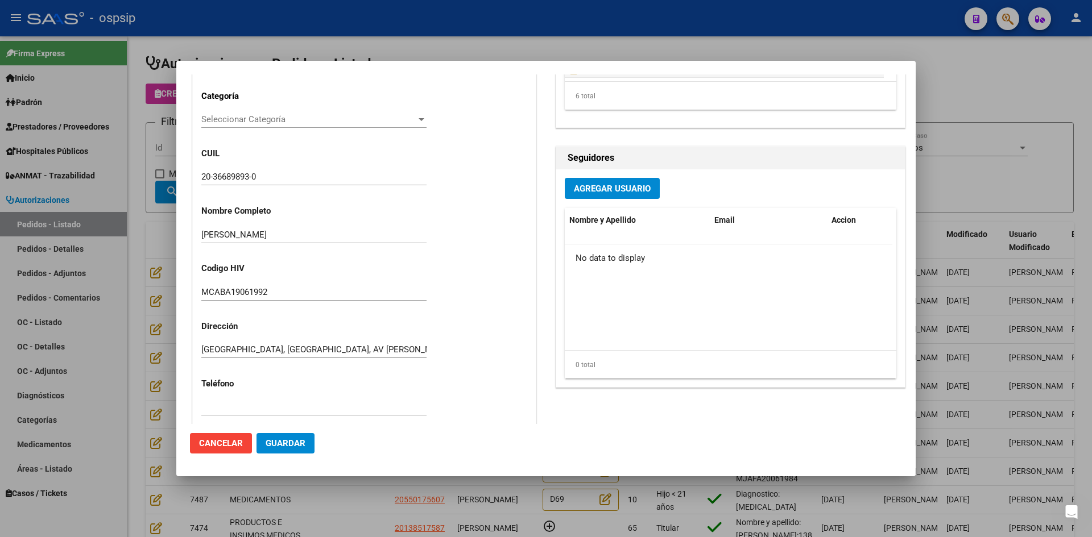
scroll to position [227, 0]
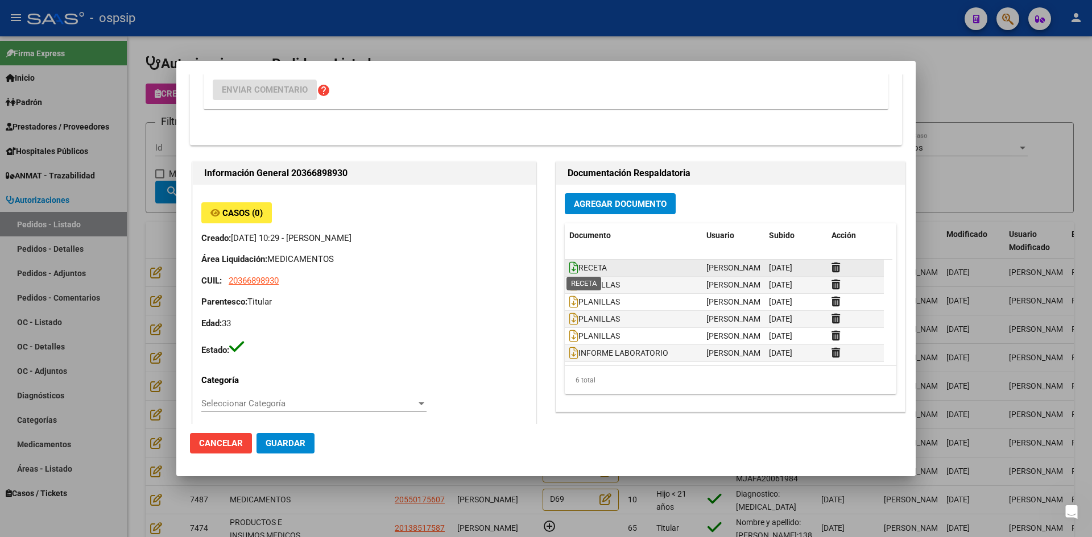
click at [571, 270] on icon at bounding box center [573, 268] width 9 height 13
click at [574, 287] on span "PLANILLAS" at bounding box center [594, 284] width 51 height 9
click at [572, 287] on icon at bounding box center [573, 285] width 9 height 13
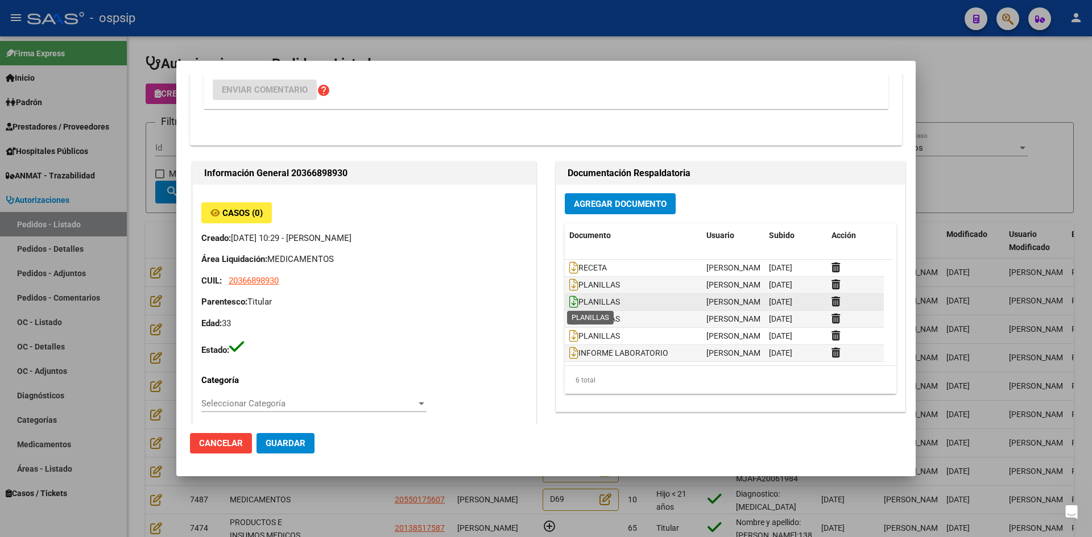
click at [569, 301] on icon at bounding box center [573, 302] width 9 height 13
click at [569, 321] on icon at bounding box center [573, 319] width 9 height 13
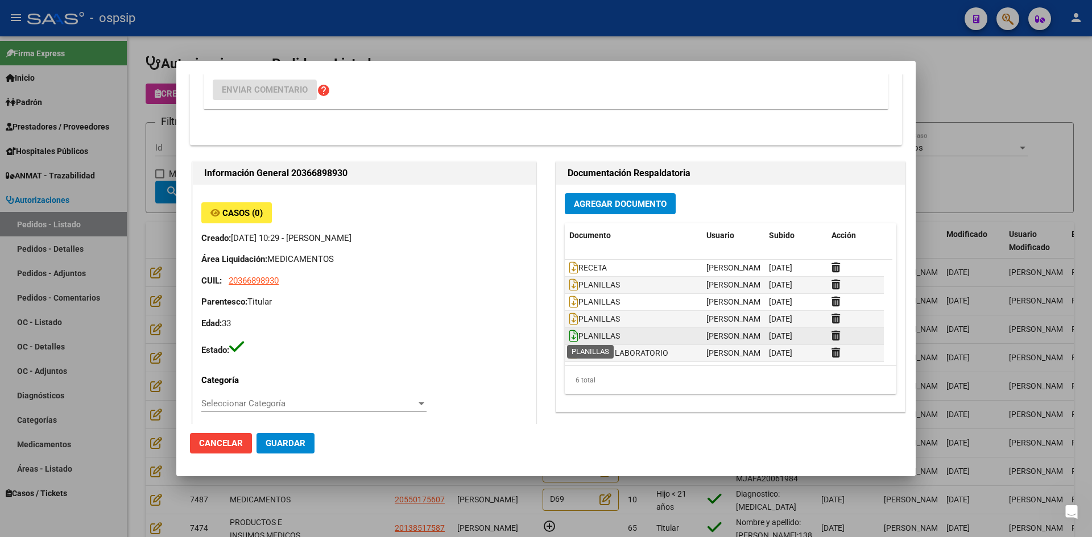
click at [570, 332] on icon at bounding box center [573, 336] width 9 height 13
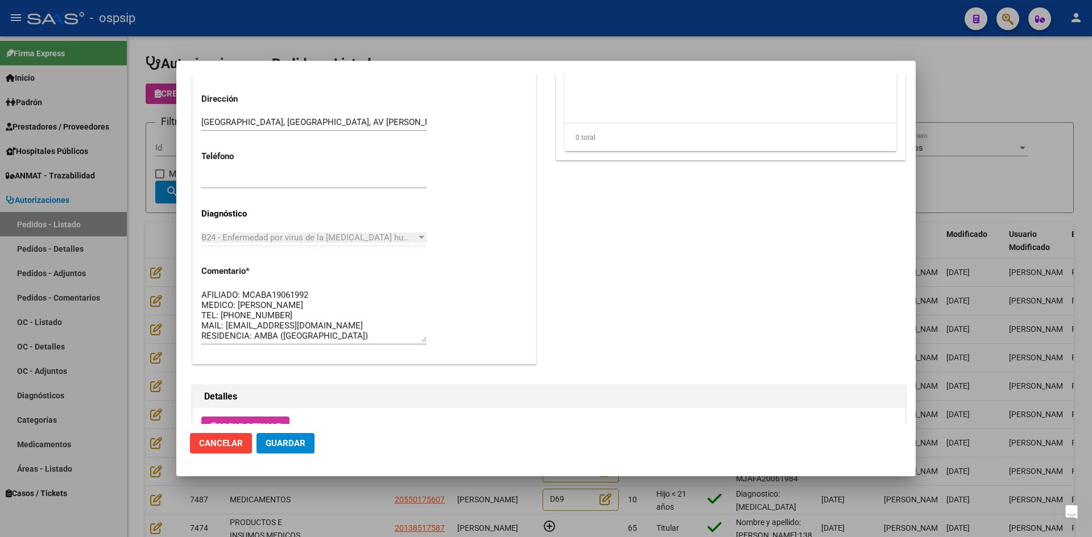
scroll to position [968, 0]
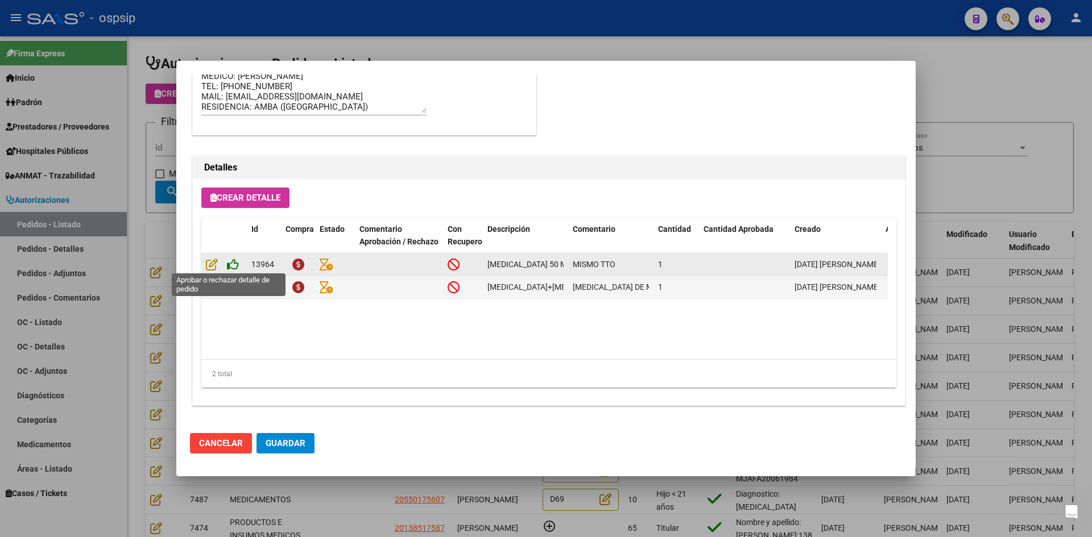
click at [233, 266] on icon at bounding box center [233, 264] width 12 height 13
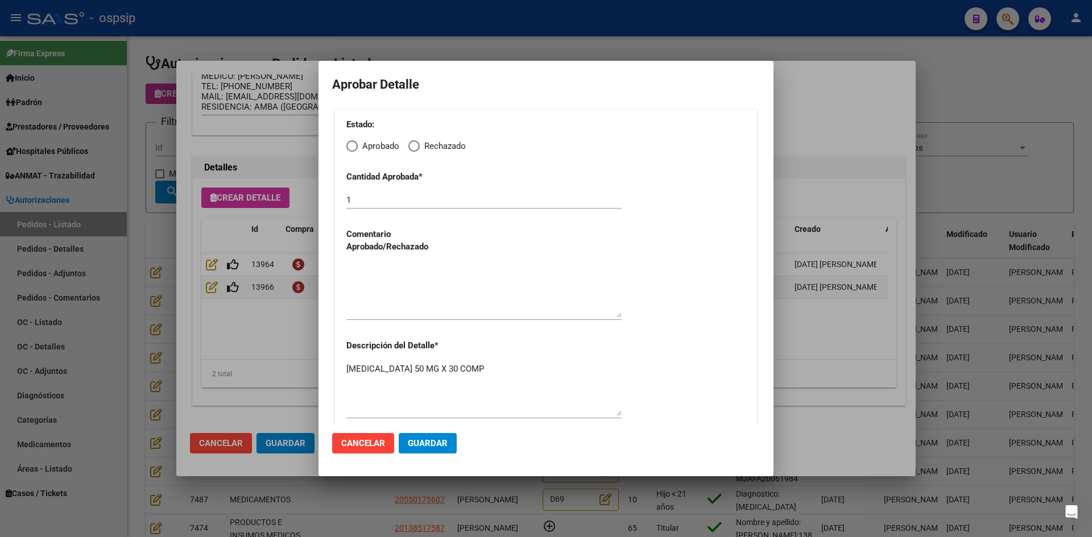
click at [351, 148] on span "Elija una opción" at bounding box center [351, 145] width 11 height 11
click at [351, 148] on input "Aprobado" at bounding box center [351, 145] width 11 height 11
radio input "true"
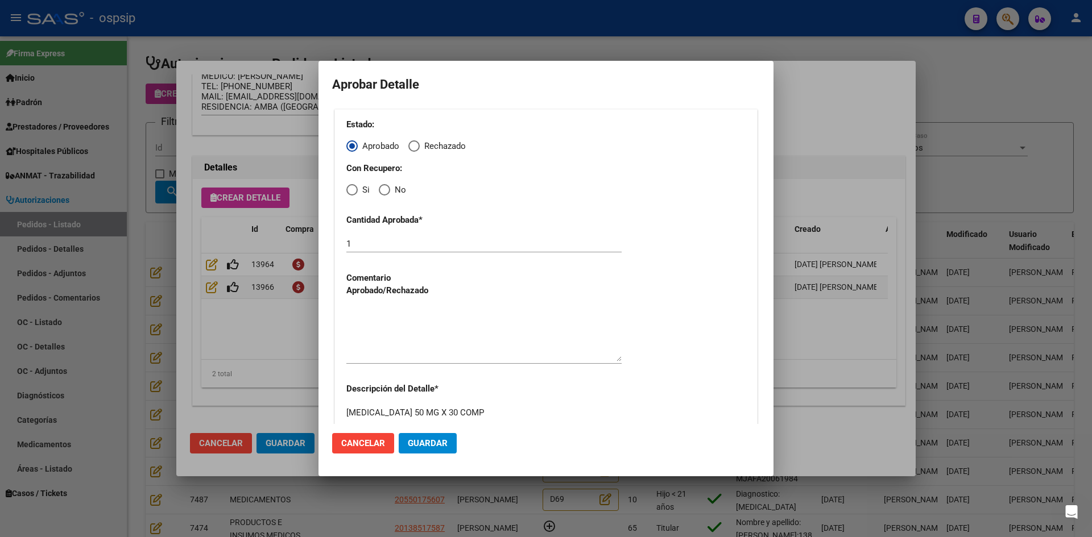
click at [353, 186] on span "Elija una opción" at bounding box center [351, 189] width 11 height 11
click at [353, 186] on input "Si" at bounding box center [351, 189] width 11 height 11
radio input "true"
click at [391, 318] on textarea at bounding box center [483, 334] width 275 height 53
click at [439, 448] on span "Guardar" at bounding box center [428, 443] width 40 height 10
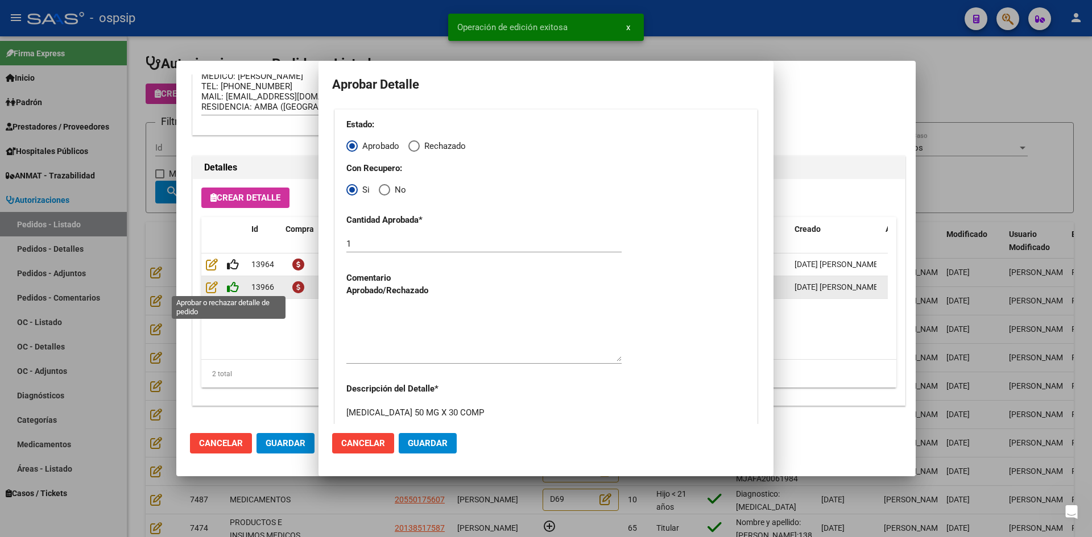
click at [233, 285] on icon at bounding box center [233, 287] width 12 height 13
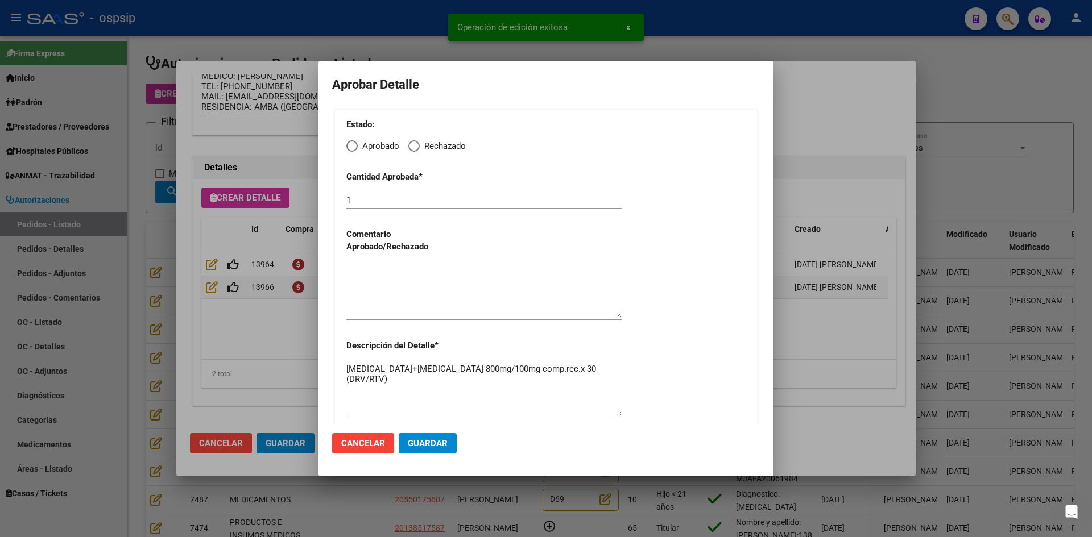
type input "[PERSON_NAME] [PERSON_NAME]"
type input "[GEOGRAPHIC_DATA], [GEOGRAPHIC_DATA], AV [PERSON_NAME] 537, Piso: 1"
click at [350, 148] on span "Elija una opción" at bounding box center [351, 145] width 11 height 11
click at [350, 148] on input "Aprobado" at bounding box center [351, 145] width 11 height 11
radio input "true"
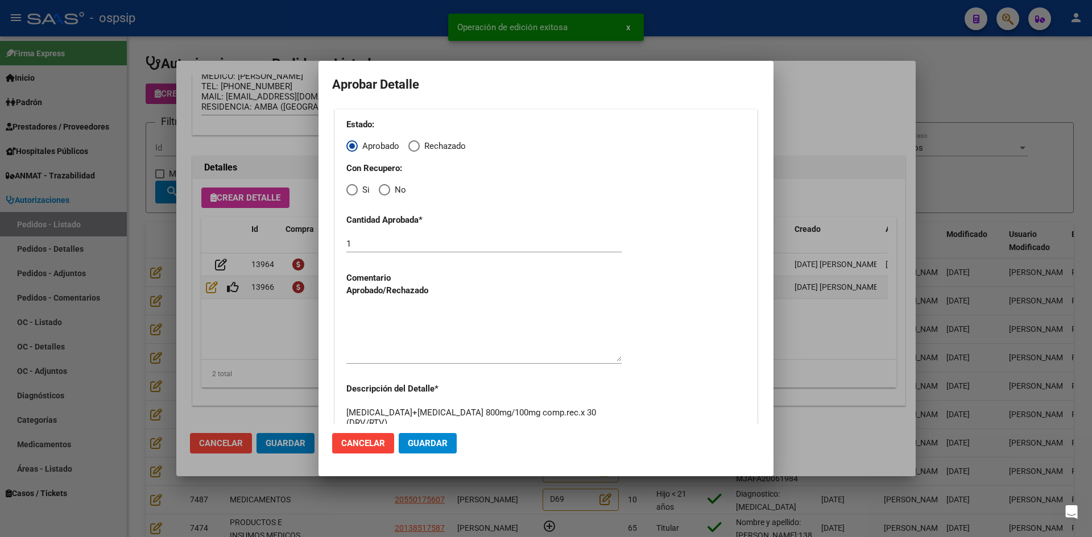
click at [351, 194] on span "Elija una opción" at bounding box center [351, 189] width 11 height 11
click at [351, 194] on input "Si" at bounding box center [351, 189] width 11 height 11
radio input "true"
click at [400, 337] on textarea at bounding box center [483, 334] width 275 height 53
click at [432, 445] on span "Guardar" at bounding box center [428, 443] width 40 height 10
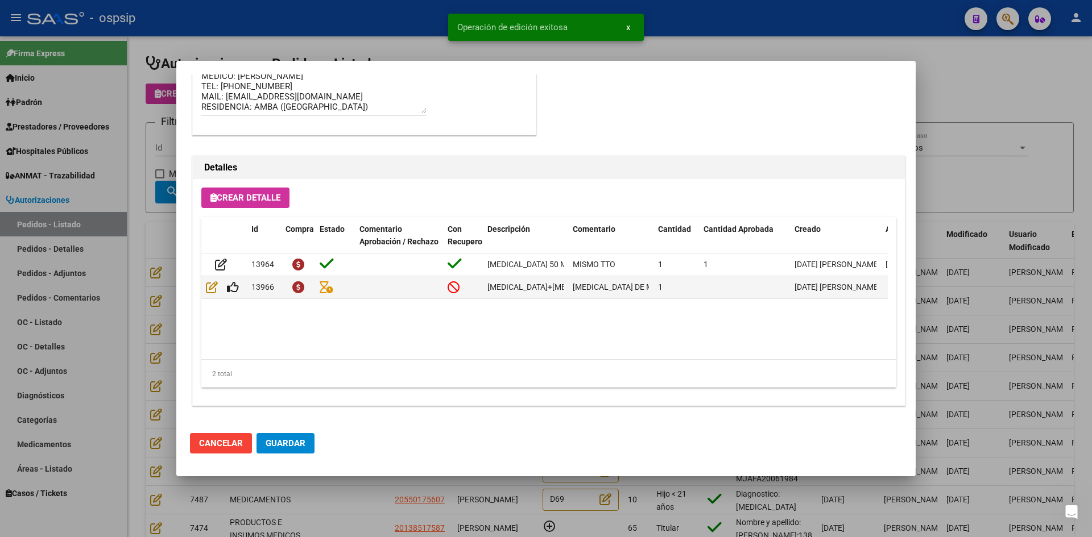
click at [277, 451] on button "Guardar" at bounding box center [285, 443] width 58 height 20
click at [334, 508] on div at bounding box center [546, 268] width 1092 height 537
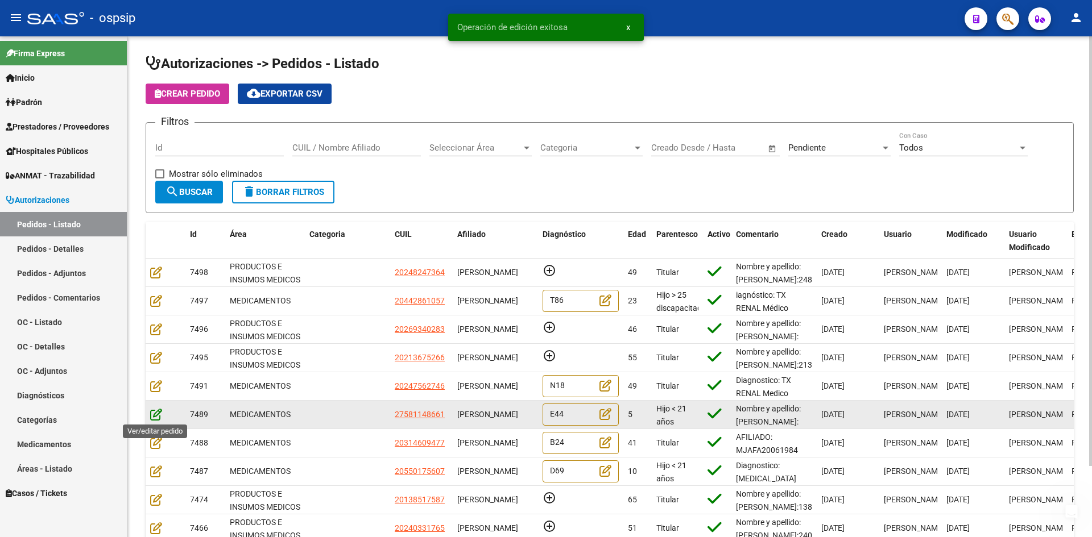
click at [157, 414] on icon at bounding box center [156, 414] width 12 height 13
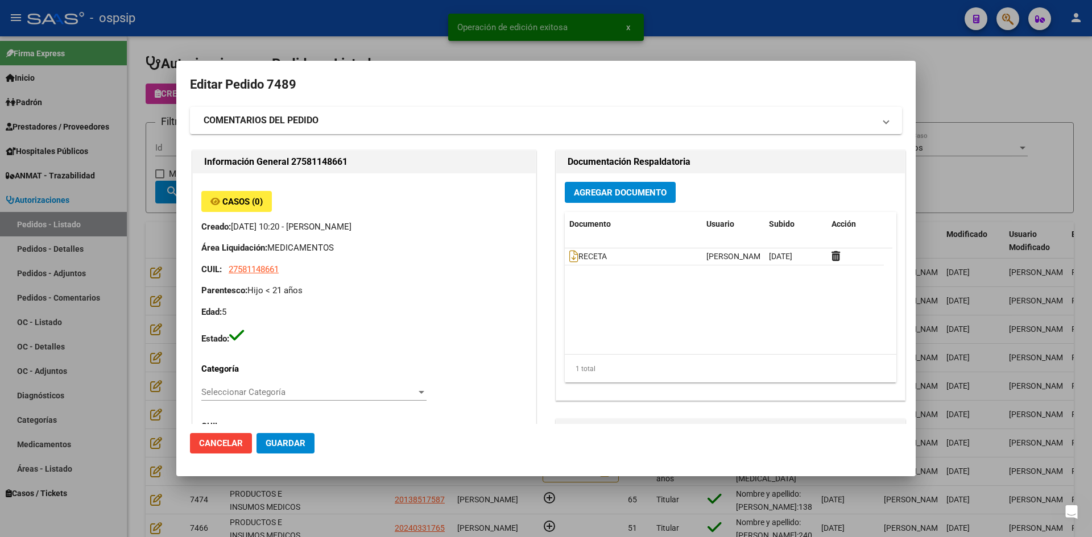
type input "[GEOGRAPHIC_DATA], [PERSON_NAME], LAS PALMERAS 639"
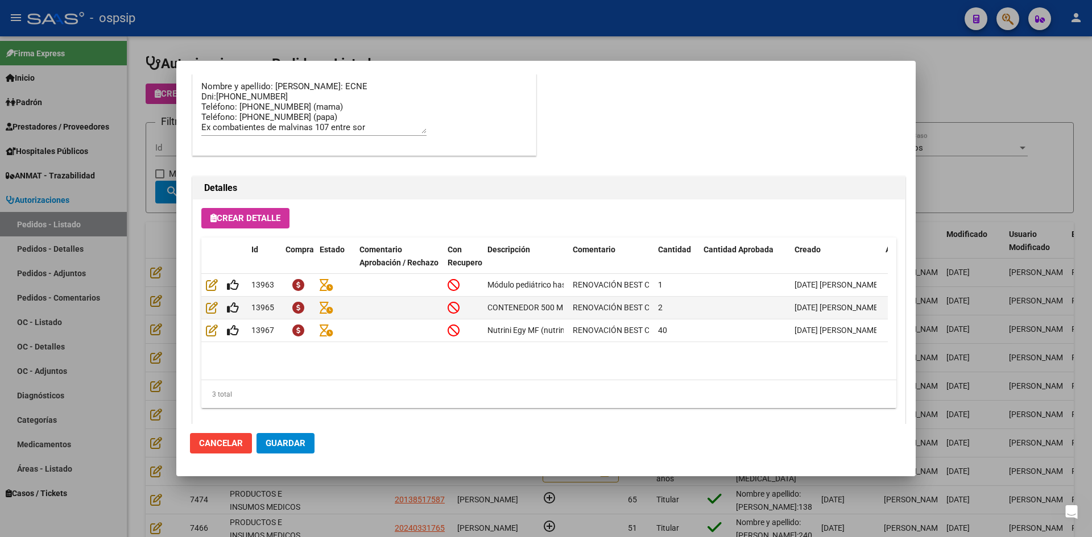
scroll to position [729, 0]
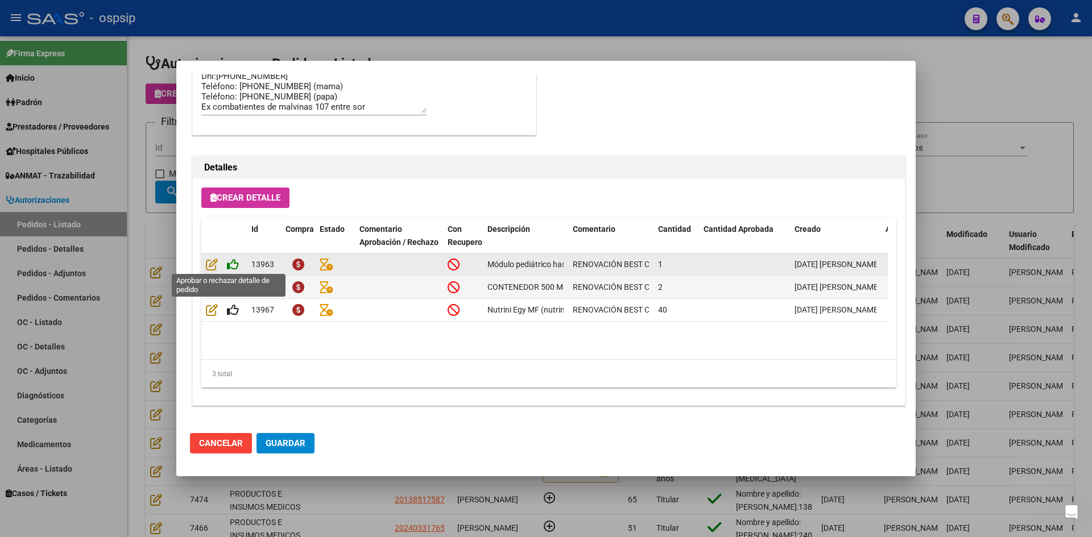
click at [231, 264] on icon at bounding box center [233, 264] width 12 height 13
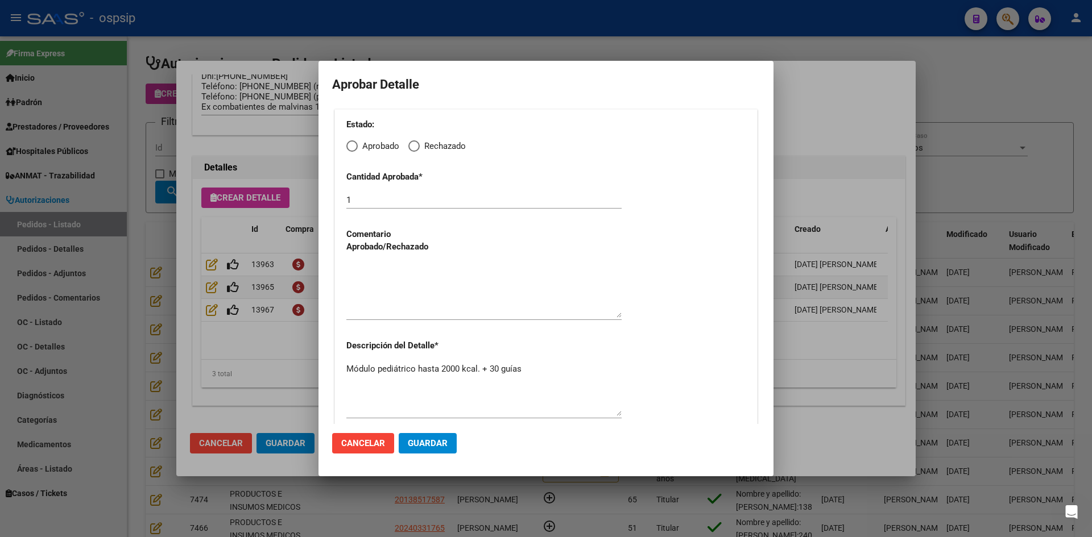
click at [347, 145] on span "Elija una opción" at bounding box center [351, 145] width 11 height 11
click at [347, 145] on input "Aprobado" at bounding box center [351, 145] width 11 height 11
radio input "true"
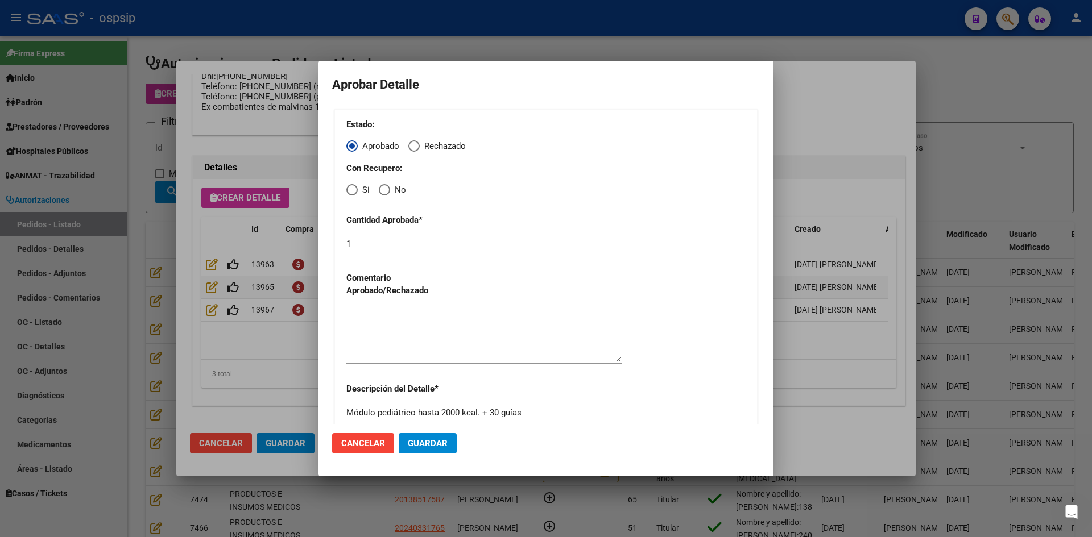
click at [348, 188] on span "Elija una opción" at bounding box center [351, 189] width 11 height 11
click at [348, 188] on input "Si" at bounding box center [351, 189] width 11 height 11
radio input "true"
click at [385, 189] on span "Elija una opción" at bounding box center [384, 189] width 11 height 11
click at [385, 189] on input "No" at bounding box center [384, 189] width 11 height 11
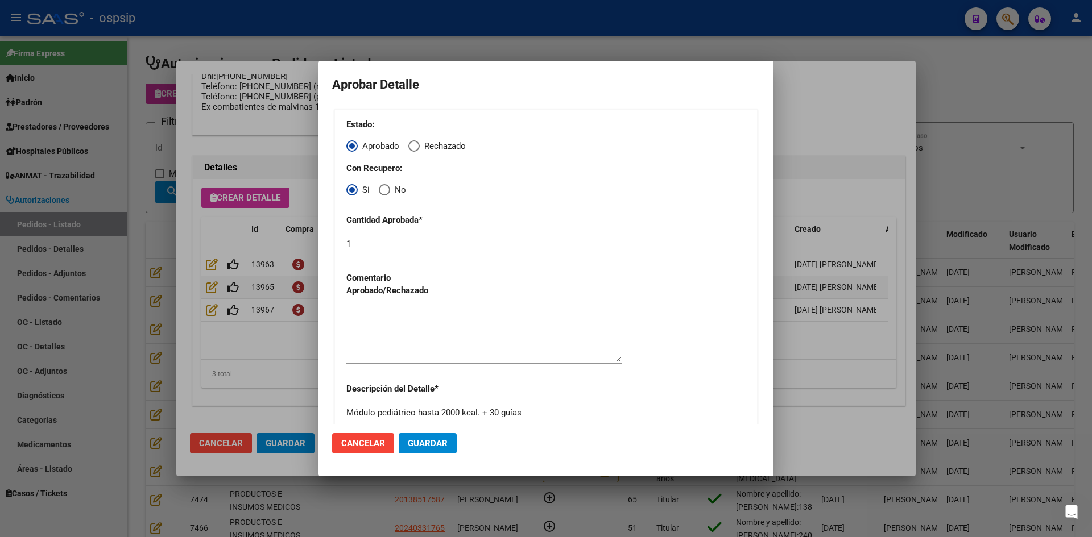
radio input "true"
click at [426, 353] on textarea at bounding box center [483, 334] width 275 height 53
click at [428, 450] on button "Guardar" at bounding box center [428, 443] width 58 height 20
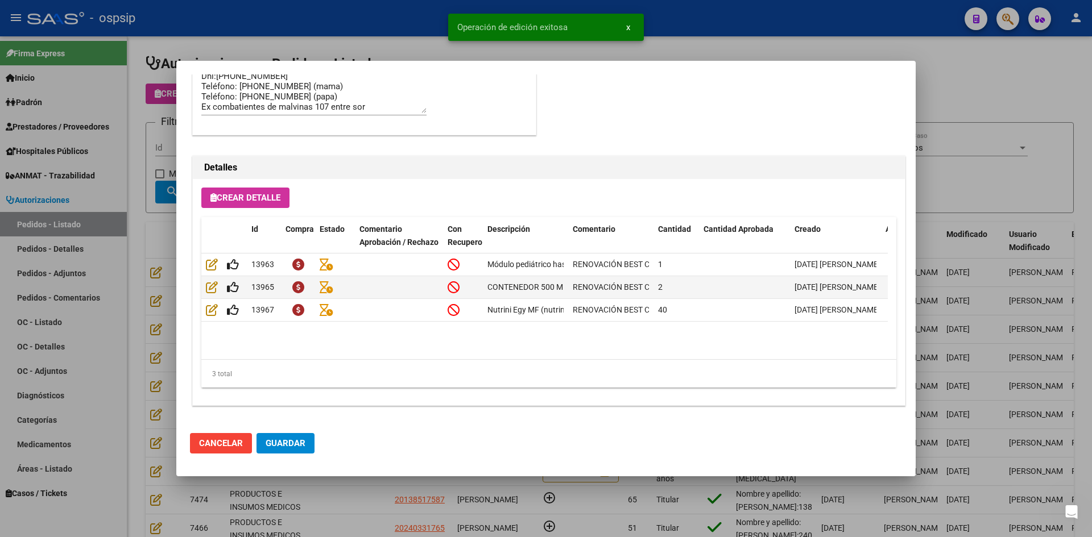
type input "[GEOGRAPHIC_DATA], LUJ¤N, LAS PALMERAS 639"
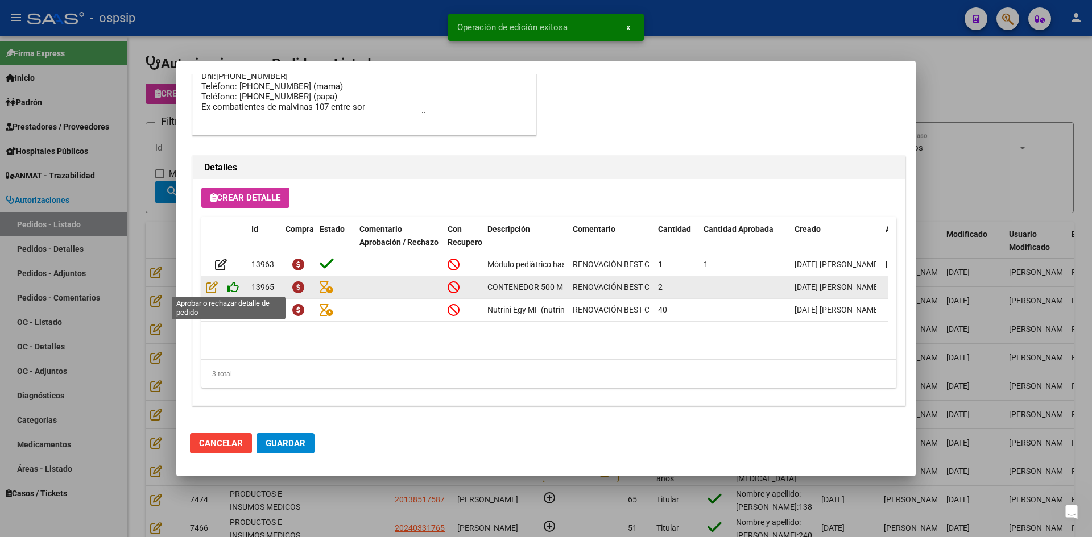
click at [233, 286] on icon at bounding box center [233, 287] width 12 height 13
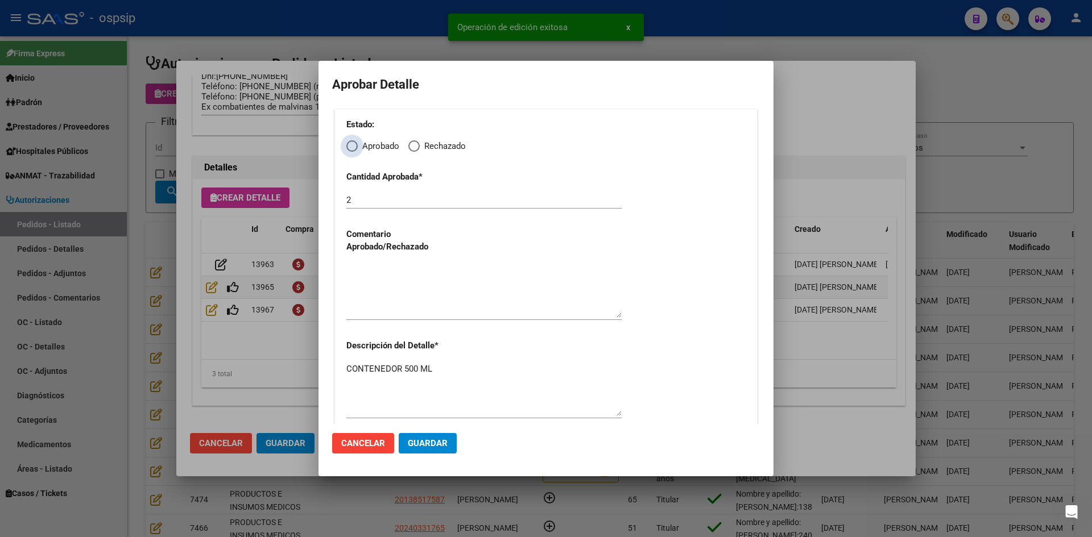
click at [349, 148] on span "Elija una opción" at bounding box center [351, 145] width 11 height 11
click at [349, 148] on input "Aprobado" at bounding box center [351, 145] width 11 height 11
radio input "true"
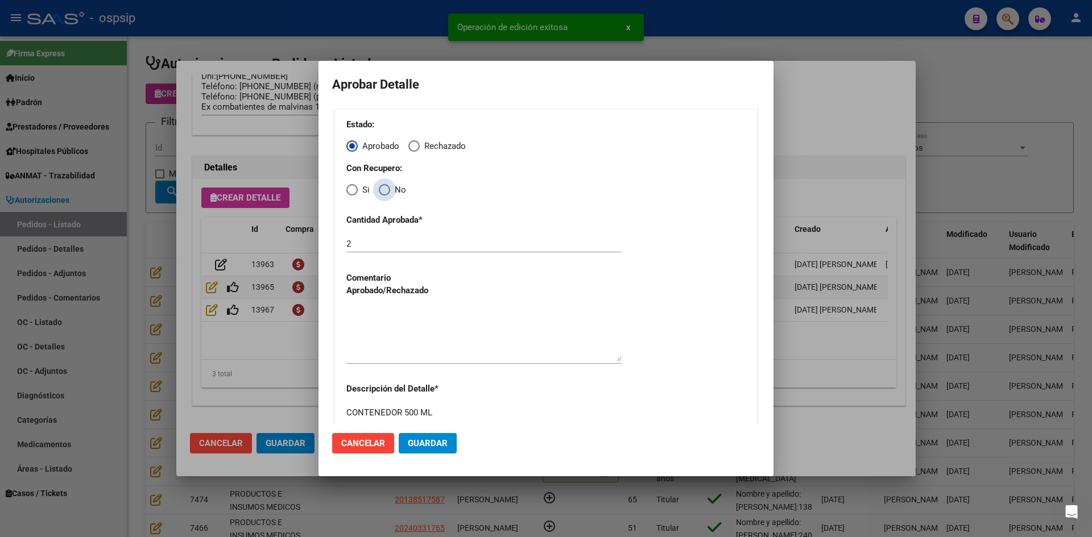
drag, startPoint x: 386, startPoint y: 190, endPoint x: 383, endPoint y: 203, distance: 13.4
click at [387, 190] on span "Elija una opción" at bounding box center [384, 189] width 11 height 11
click at [387, 190] on input "No" at bounding box center [384, 189] width 11 height 11
radio input "true"
drag, startPoint x: 393, startPoint y: 328, endPoint x: 394, endPoint y: 334, distance: 6.4
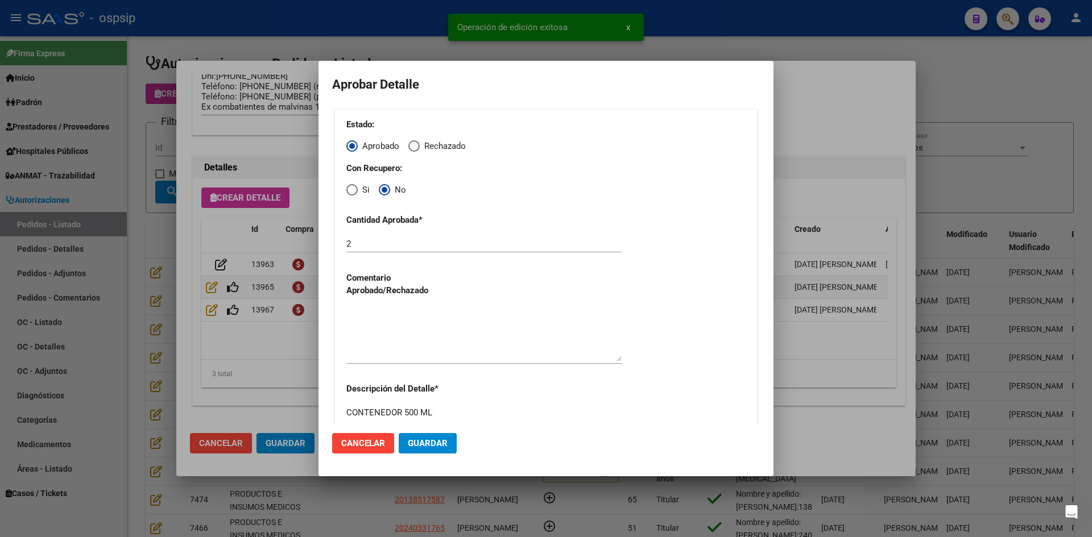
click at [393, 329] on textarea at bounding box center [483, 334] width 275 height 53
click at [419, 442] on span "Guardar" at bounding box center [428, 443] width 40 height 10
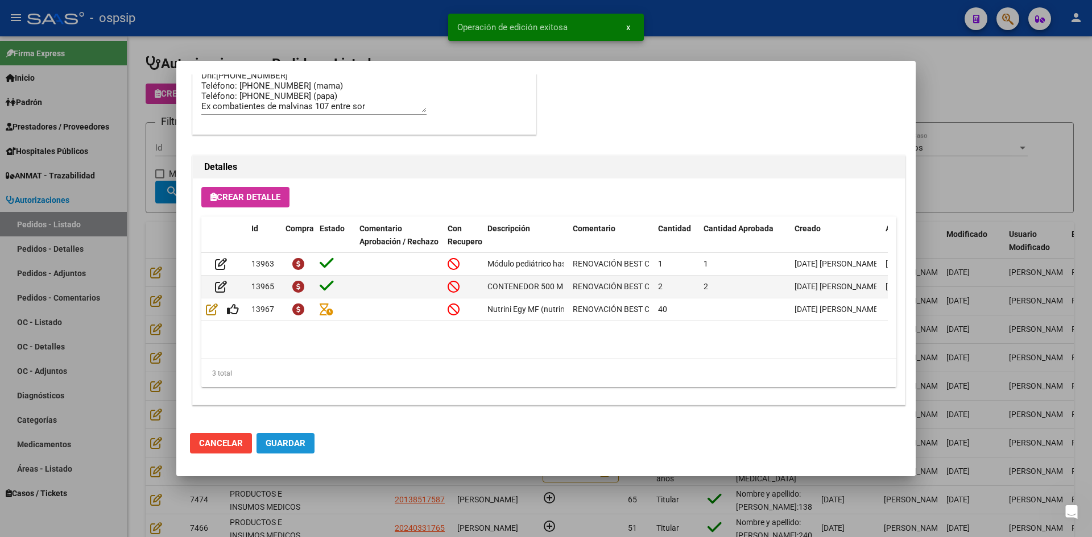
click at [292, 447] on span "Guardar" at bounding box center [286, 443] width 40 height 10
click at [342, 503] on div at bounding box center [546, 268] width 1092 height 537
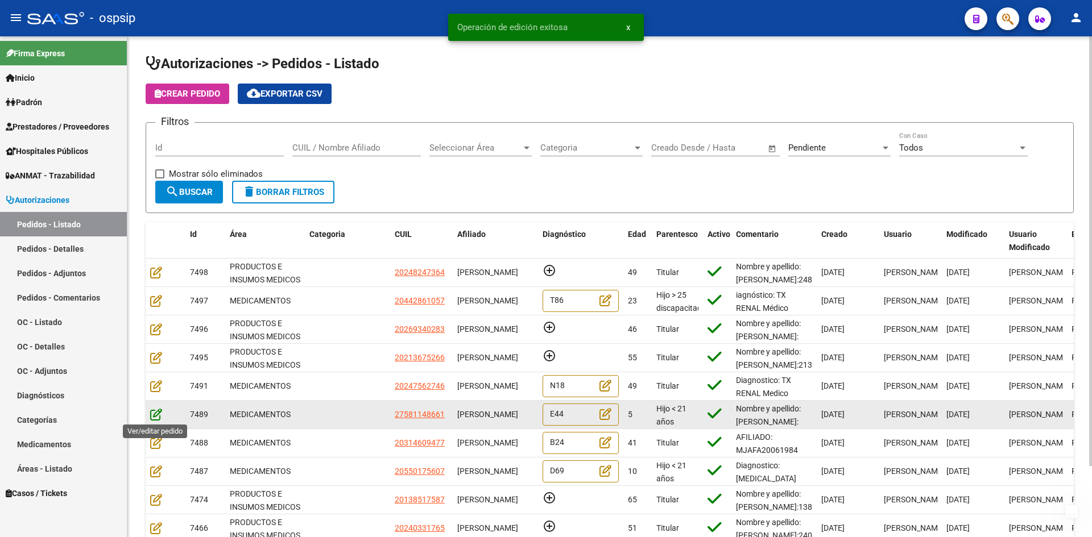
click at [152, 413] on icon at bounding box center [156, 414] width 12 height 13
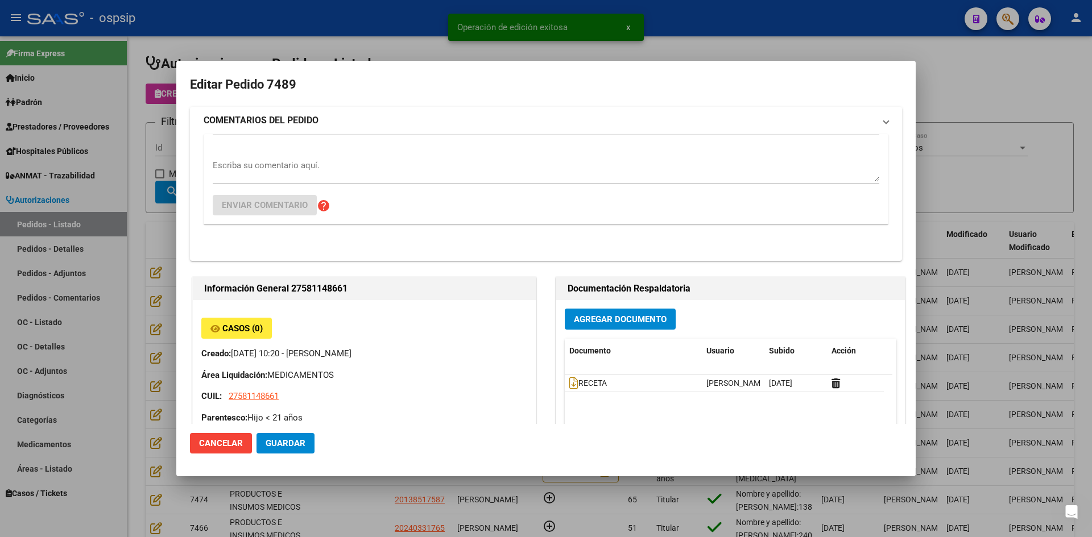
type input "[GEOGRAPHIC_DATA], [PERSON_NAME], LAS PALMERAS 639"
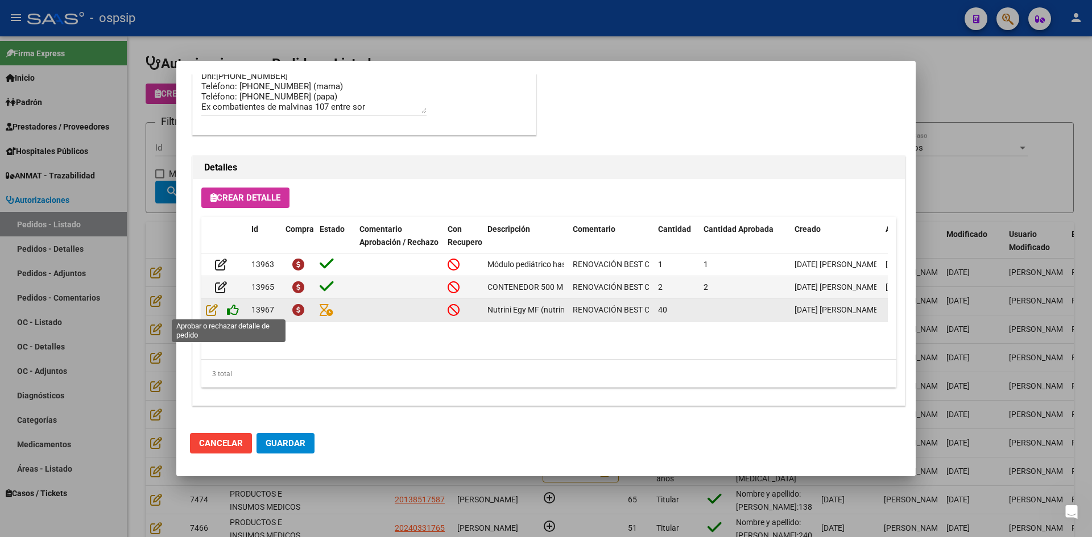
click at [233, 308] on icon at bounding box center [233, 310] width 12 height 13
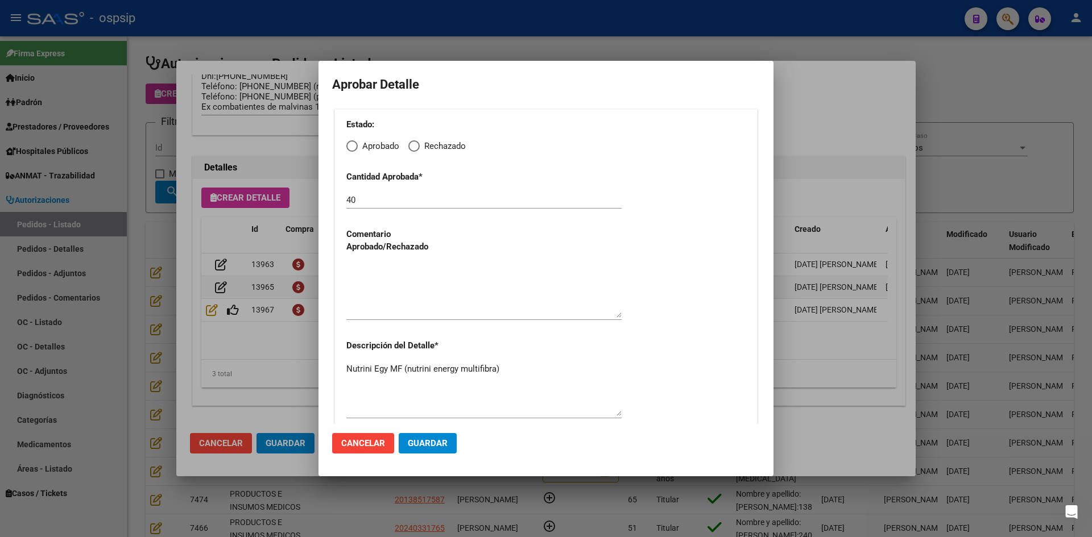
drag, startPoint x: 351, startPoint y: 145, endPoint x: 361, endPoint y: 158, distance: 16.3
click at [352, 145] on span "Elija una opción" at bounding box center [351, 145] width 11 height 11
click at [352, 145] on input "Aprobado" at bounding box center [351, 145] width 11 height 11
radio input "true"
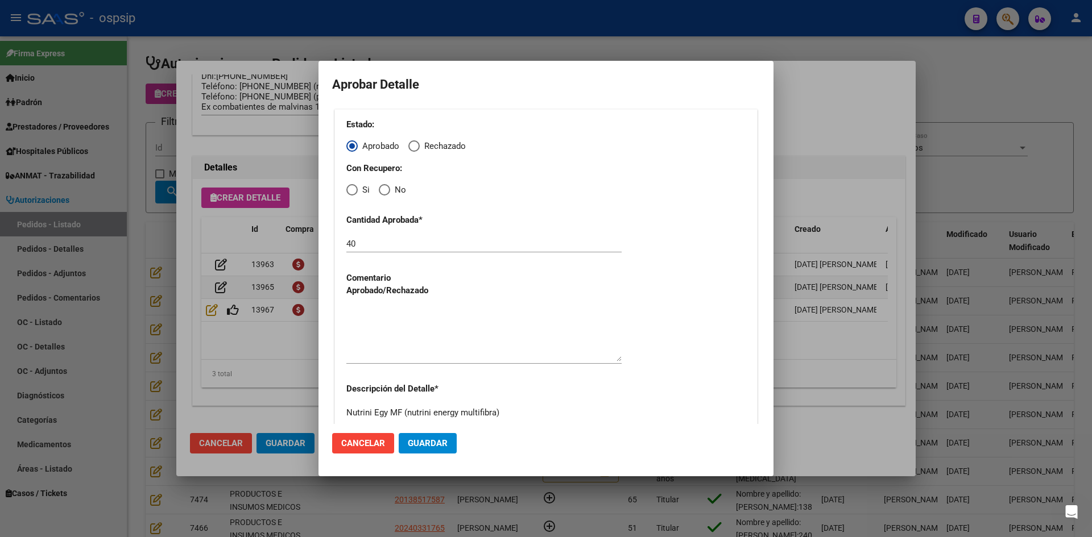
click at [383, 191] on span "Elija una opción" at bounding box center [384, 189] width 11 height 11
click at [383, 191] on input "No" at bounding box center [384, 189] width 11 height 11
radio input "true"
drag, startPoint x: 407, startPoint y: 327, endPoint x: 409, endPoint y: 341, distance: 13.3
click at [408, 330] on textarea at bounding box center [483, 334] width 275 height 53
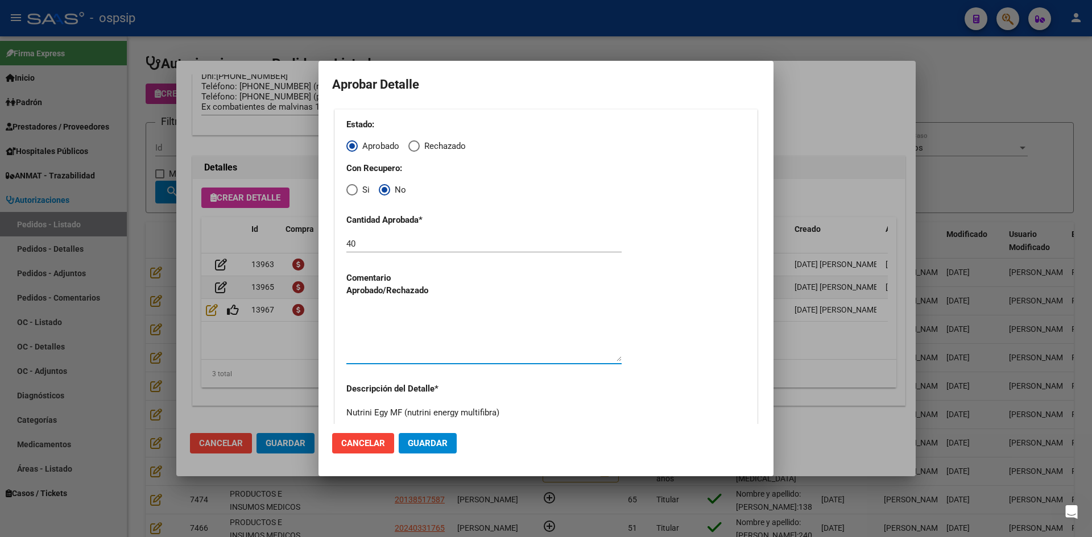
click at [441, 450] on button "Guardar" at bounding box center [428, 443] width 58 height 20
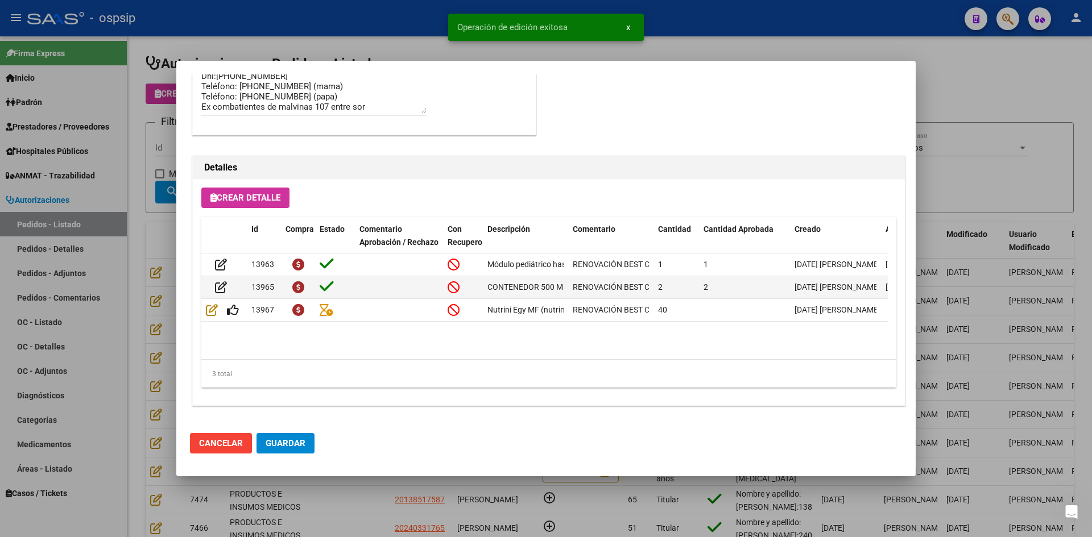
type input "[GEOGRAPHIC_DATA], LUJ¤N, LAS PALMERAS 639"
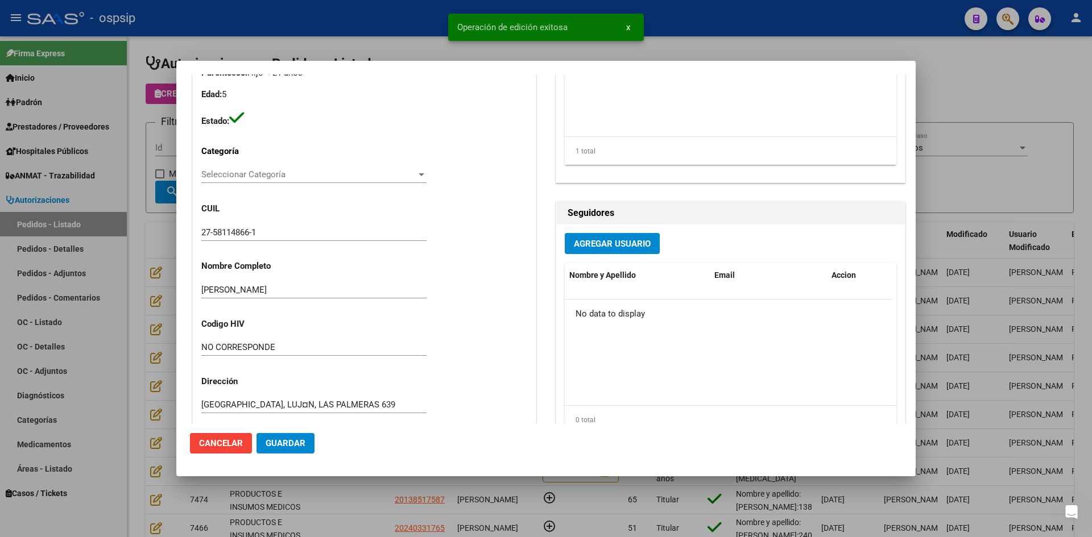
scroll to position [0, 0]
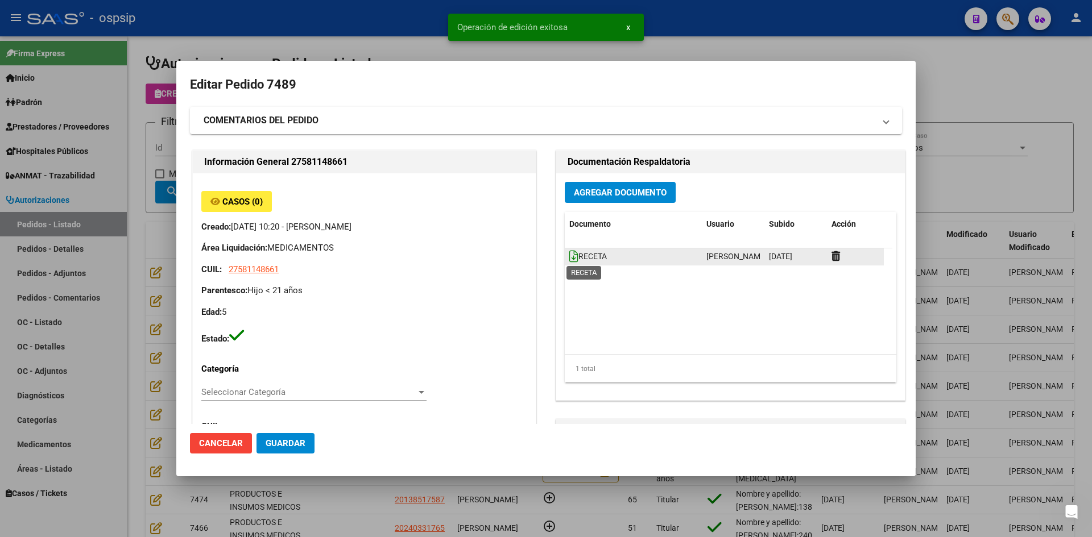
click at [569, 255] on icon at bounding box center [573, 256] width 9 height 13
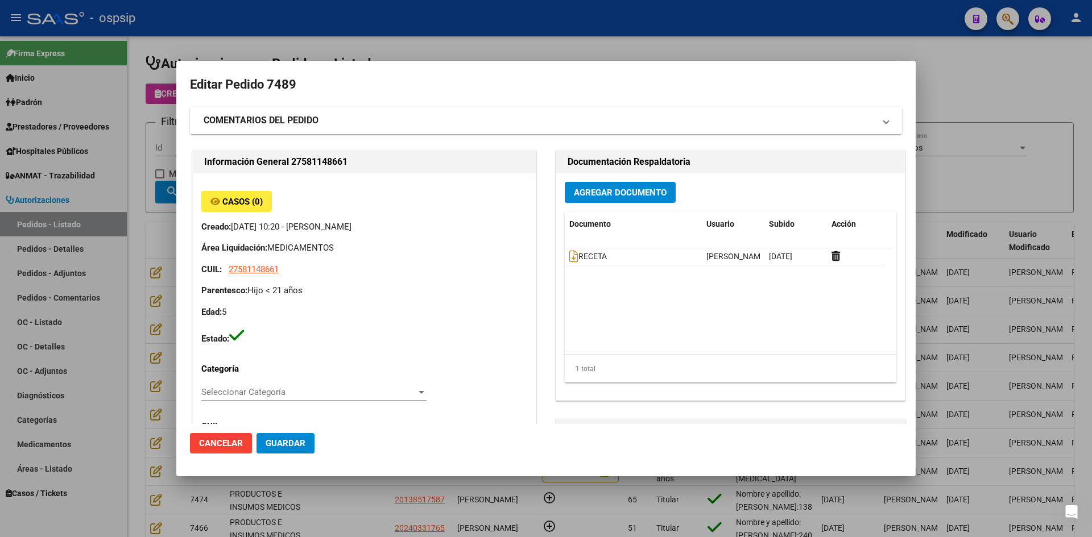
click at [298, 442] on span "Guardar" at bounding box center [286, 443] width 40 height 10
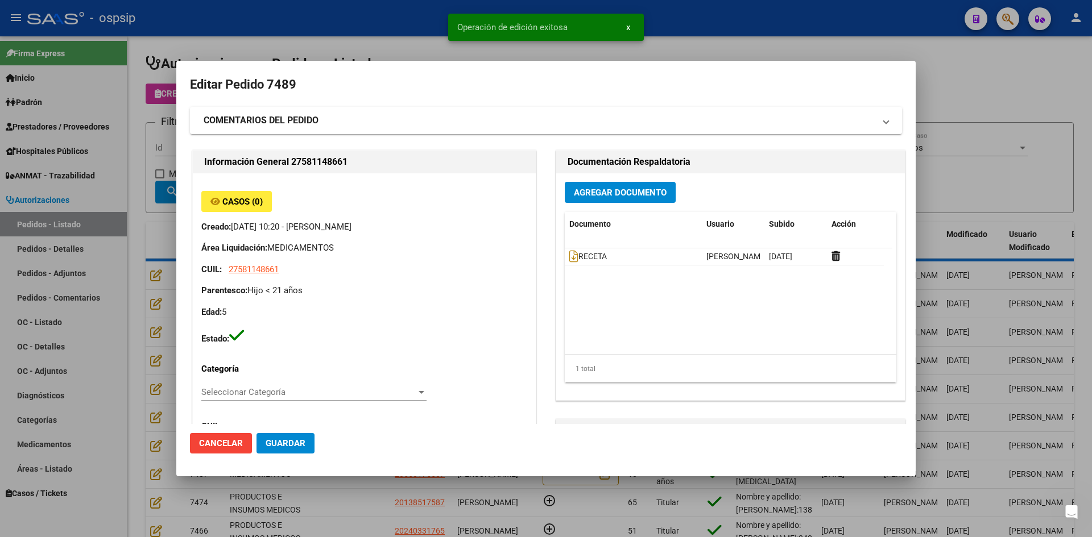
click at [338, 505] on div at bounding box center [546, 268] width 1092 height 537
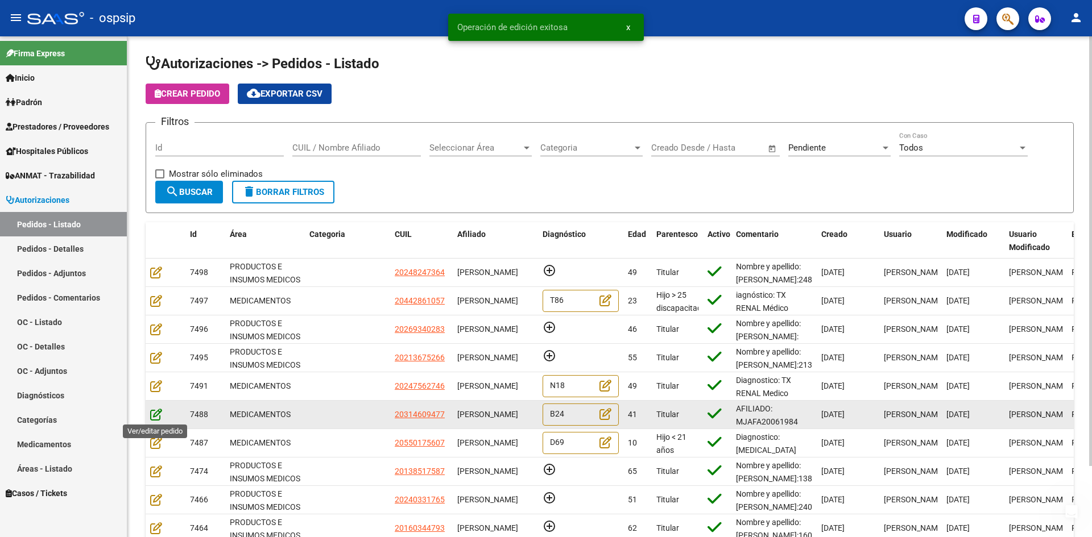
click at [155, 417] on icon at bounding box center [156, 414] width 12 height 13
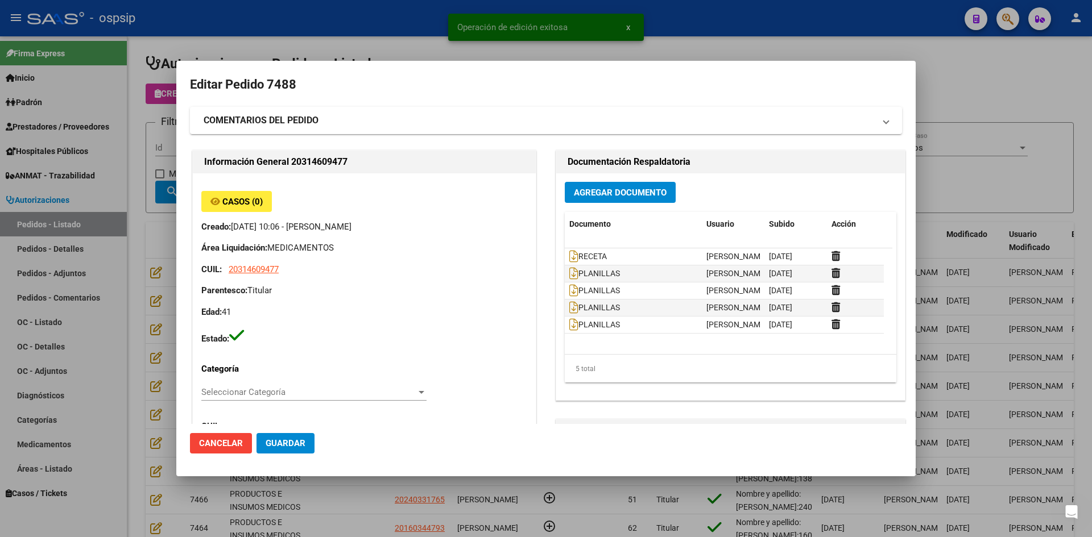
type input "[GEOGRAPHIC_DATA], [PERSON_NAME] 1141"
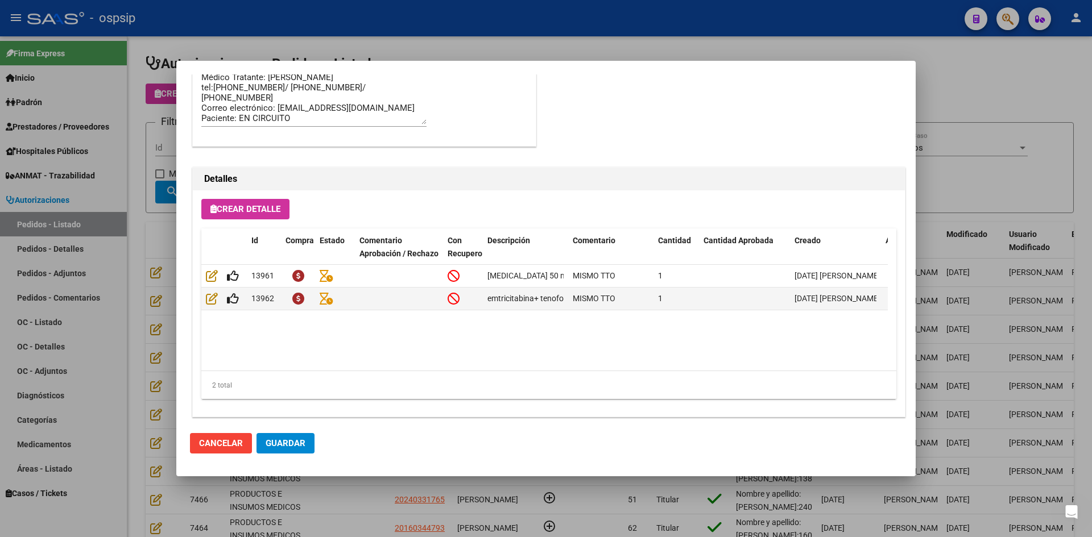
scroll to position [729, 0]
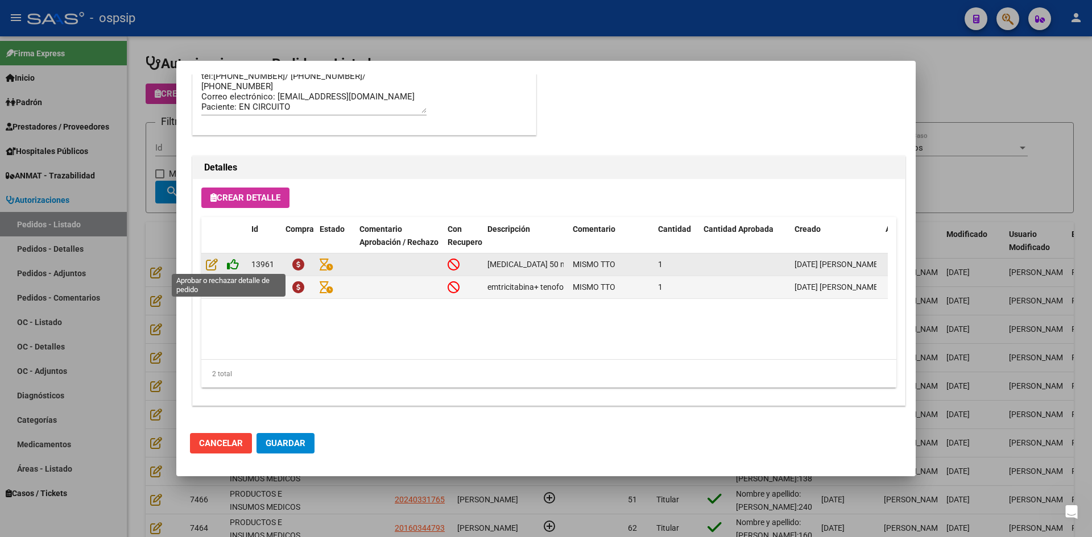
click at [229, 263] on icon at bounding box center [233, 264] width 12 height 13
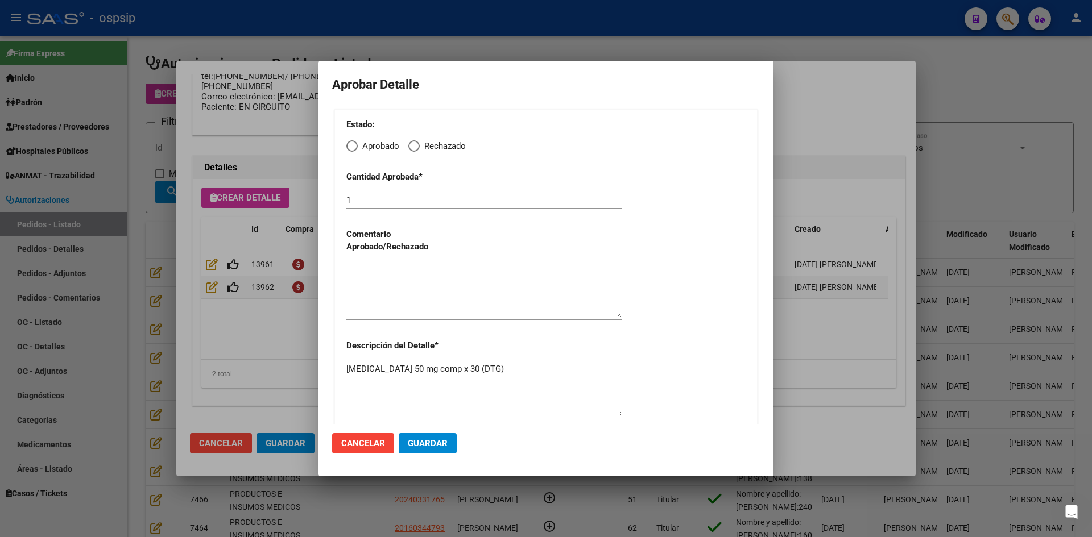
click at [351, 145] on span "Elija una opción" at bounding box center [351, 145] width 11 height 11
click at [351, 145] on input "Aprobado" at bounding box center [351, 145] width 11 height 11
radio input "true"
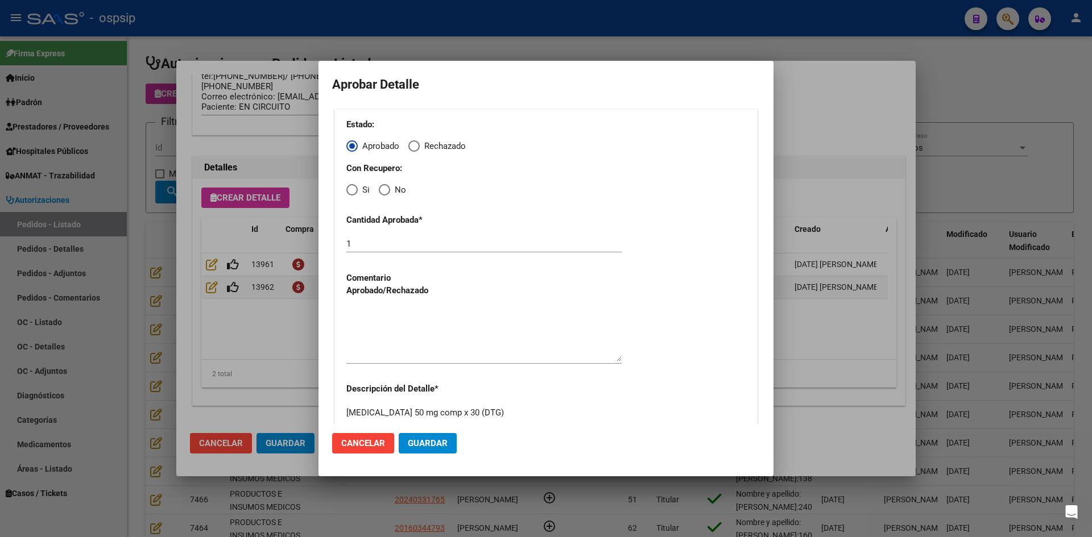
drag, startPoint x: 352, startPoint y: 186, endPoint x: 353, endPoint y: 194, distance: 8.5
click at [352, 188] on span "Elija una opción" at bounding box center [351, 189] width 11 height 11
click at [352, 188] on input "Si" at bounding box center [351, 189] width 11 height 11
radio input "true"
click at [389, 313] on textarea at bounding box center [483, 334] width 275 height 53
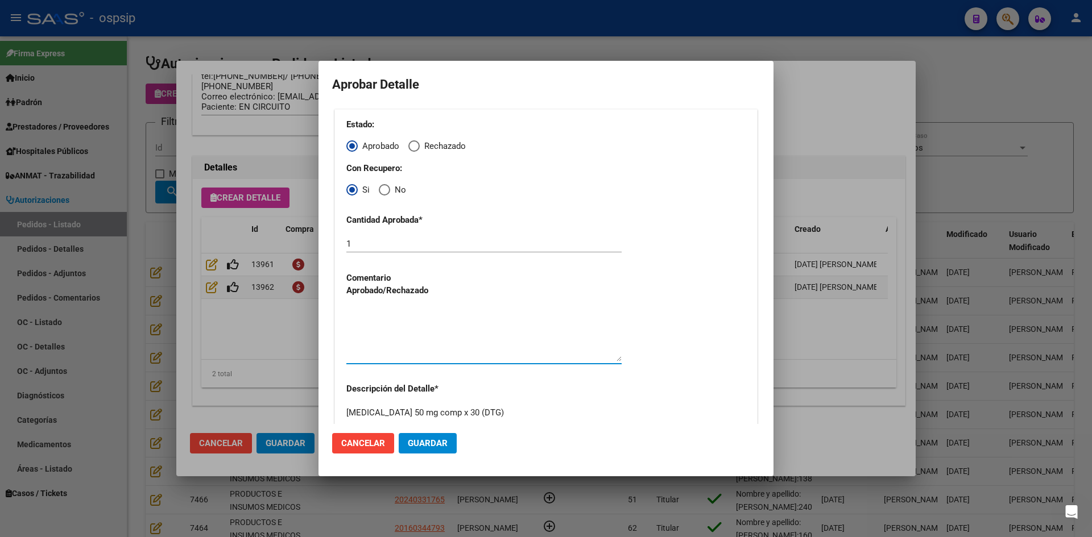
click at [423, 445] on span "Guardar" at bounding box center [428, 443] width 40 height 10
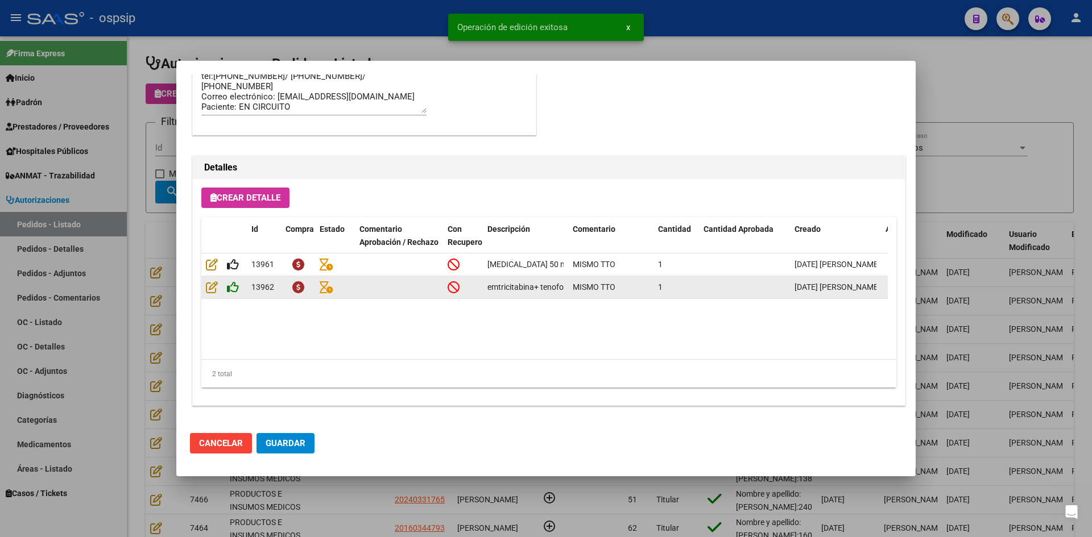
type input "[GEOGRAPHIC_DATA], [PERSON_NAME] 1141"
click at [231, 282] on icon at bounding box center [233, 287] width 12 height 13
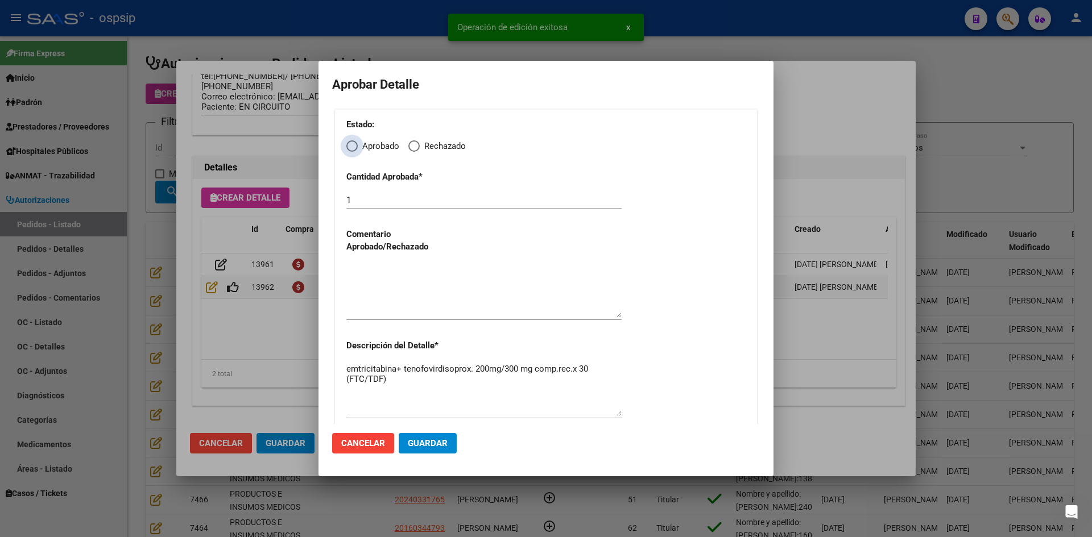
click at [355, 144] on span "Elija una opción" at bounding box center [351, 145] width 11 height 11
click at [355, 144] on input "Aprobado" at bounding box center [351, 145] width 11 height 11
radio input "true"
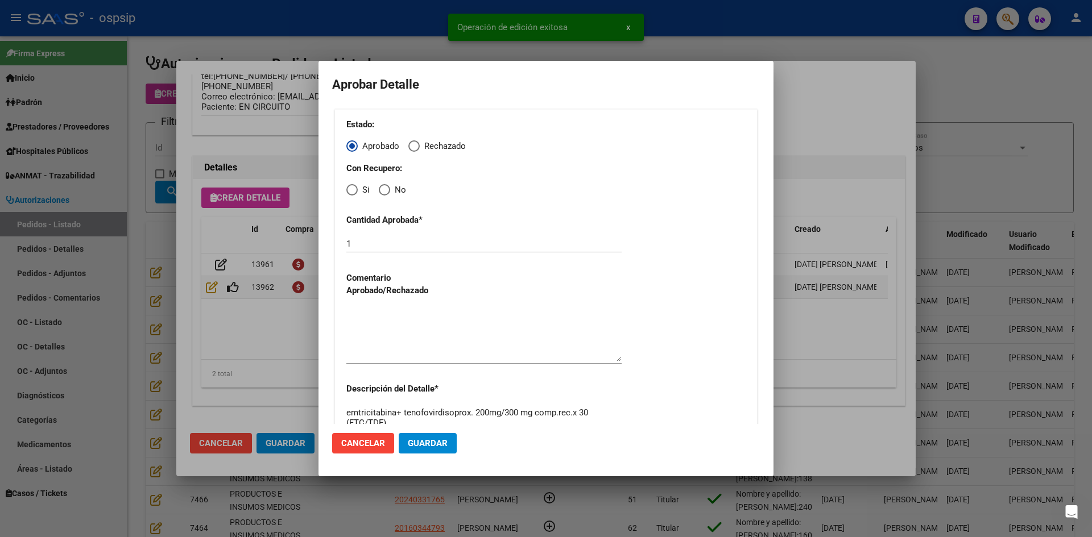
drag, startPoint x: 350, startPoint y: 190, endPoint x: 350, endPoint y: 196, distance: 5.7
click at [350, 191] on span "Elija una opción" at bounding box center [351, 189] width 11 height 11
click at [350, 191] on input "Si" at bounding box center [351, 189] width 11 height 11
radio input "true"
click at [400, 338] on textarea at bounding box center [483, 334] width 275 height 53
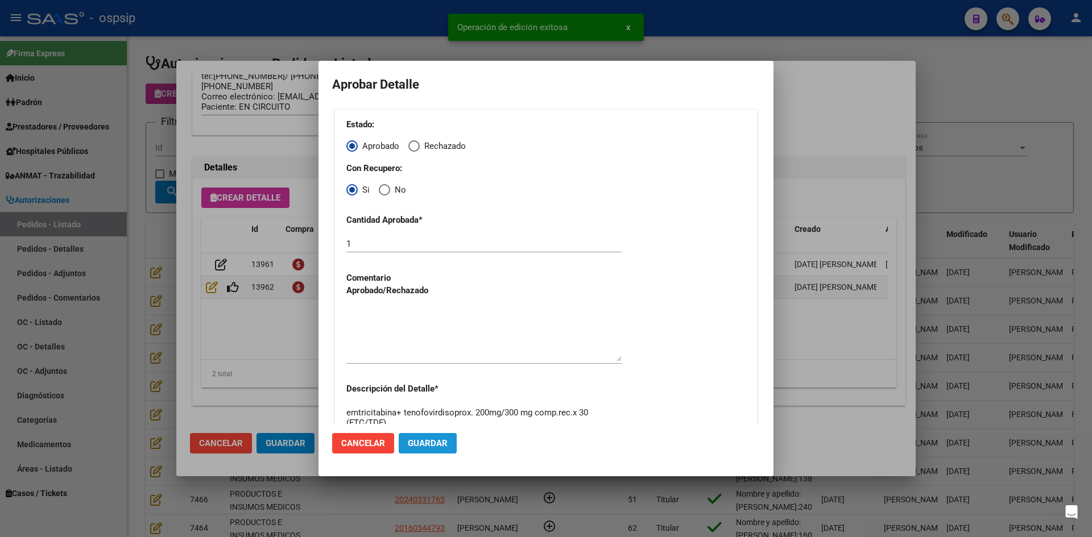
click at [420, 437] on button "Guardar" at bounding box center [428, 443] width 58 height 20
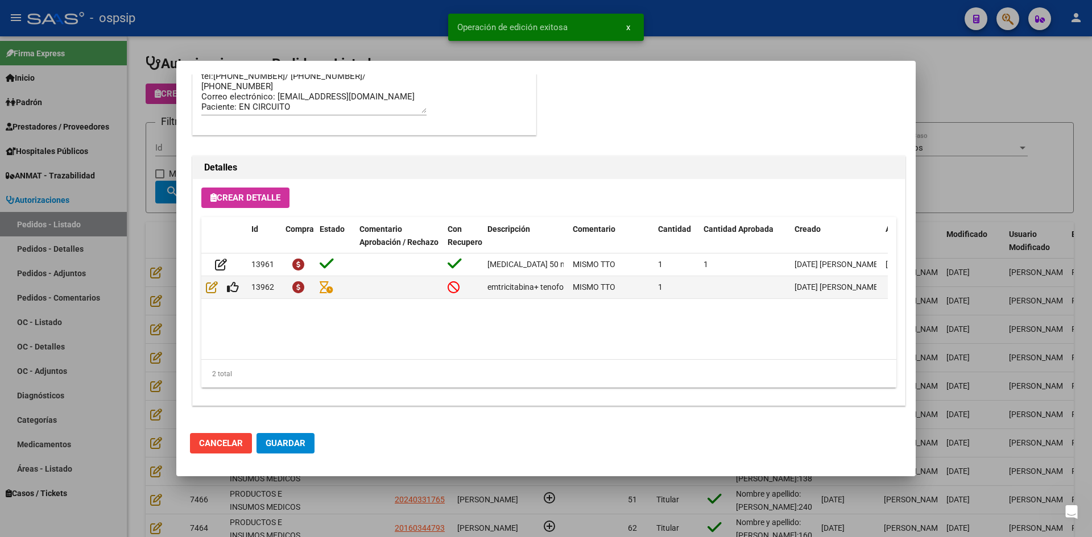
drag, startPoint x: 285, startPoint y: 440, endPoint x: 314, endPoint y: 457, distance: 33.4
click at [288, 440] on span "Guardar" at bounding box center [286, 443] width 40 height 10
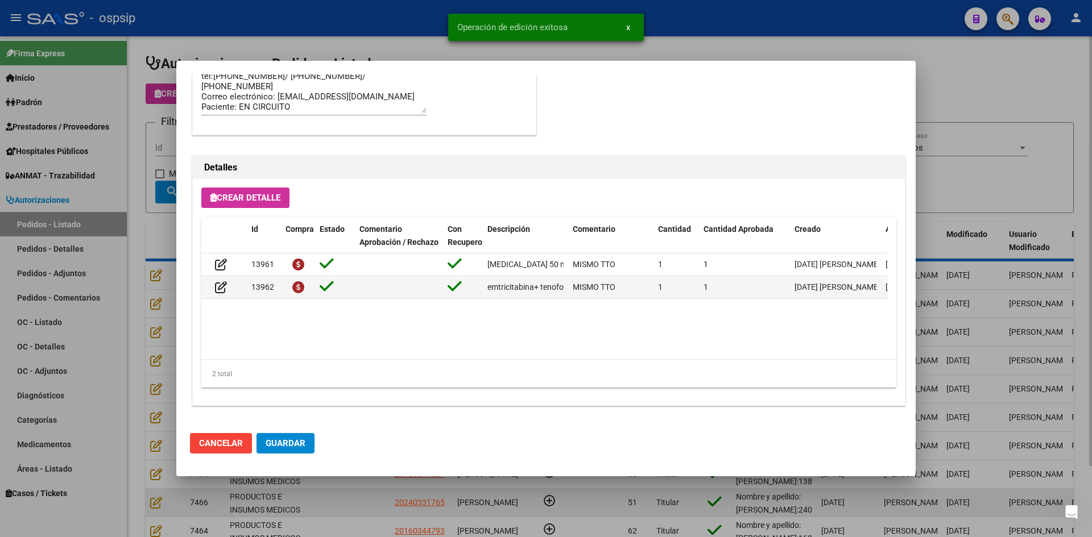
click at [342, 501] on div at bounding box center [546, 268] width 1092 height 537
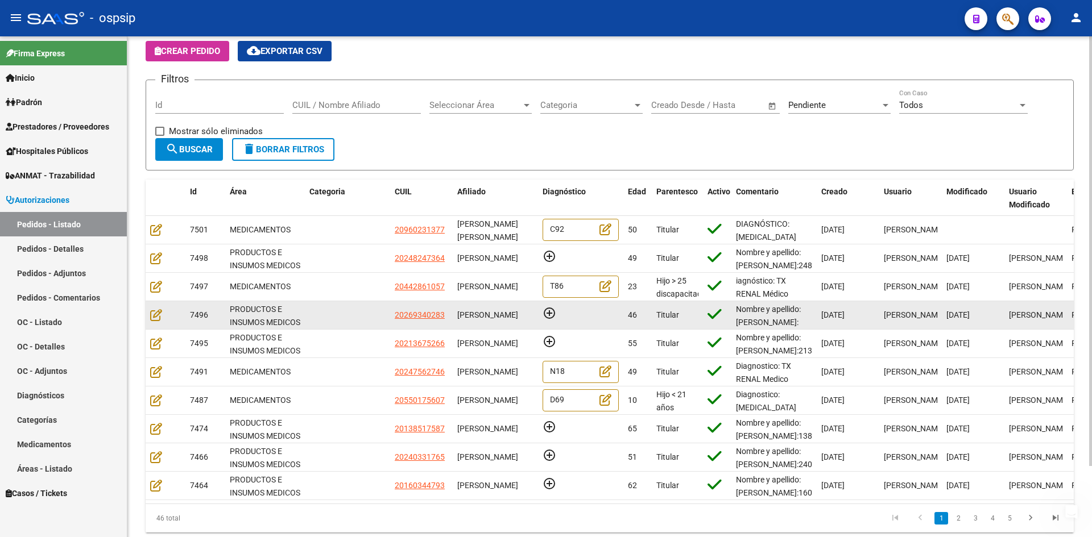
scroll to position [0, 0]
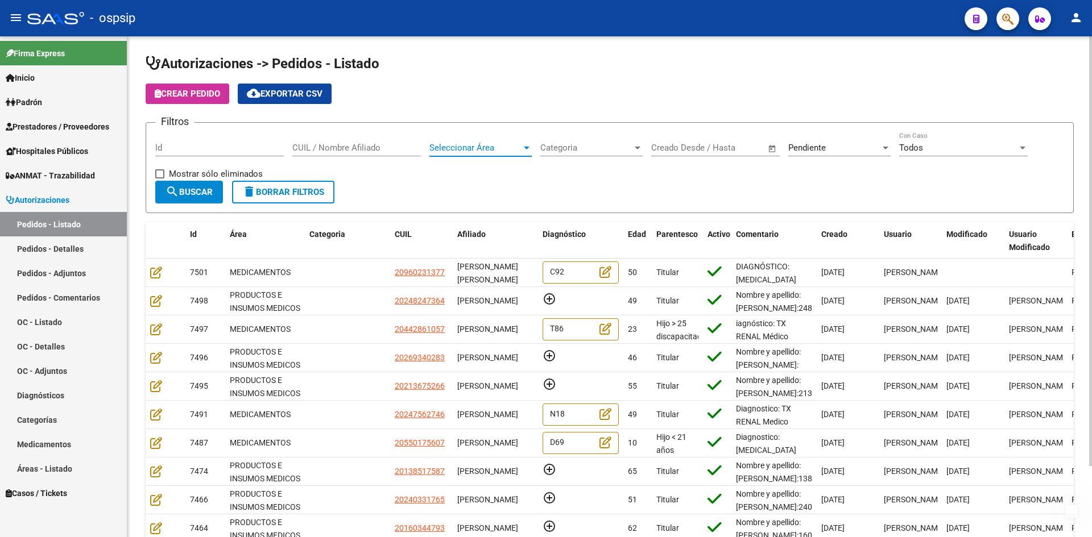
click at [481, 150] on span "Seleccionar Área" at bounding box center [475, 148] width 92 height 10
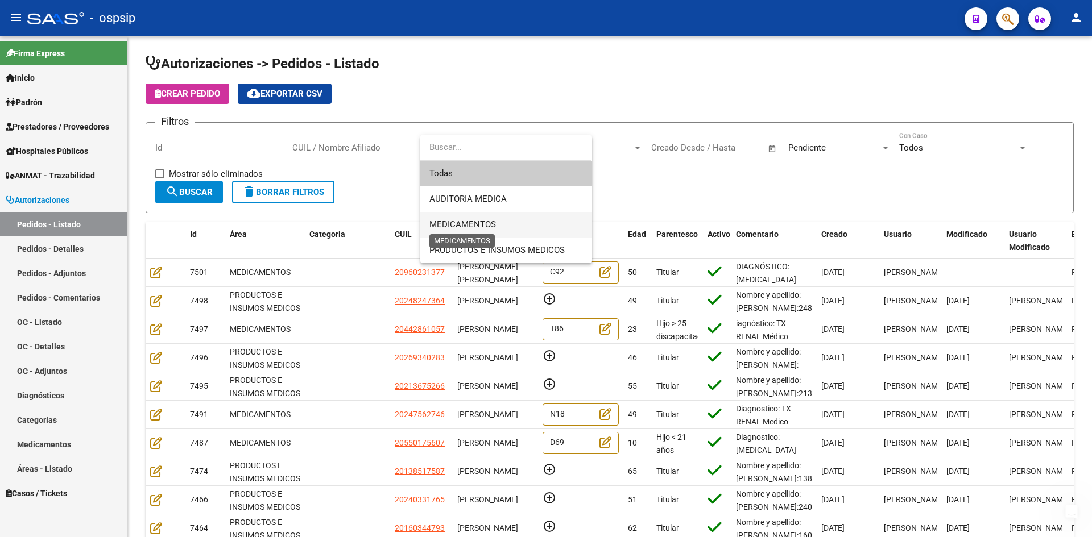
click at [474, 228] on span "MEDICAMENTOS" at bounding box center [462, 224] width 67 height 10
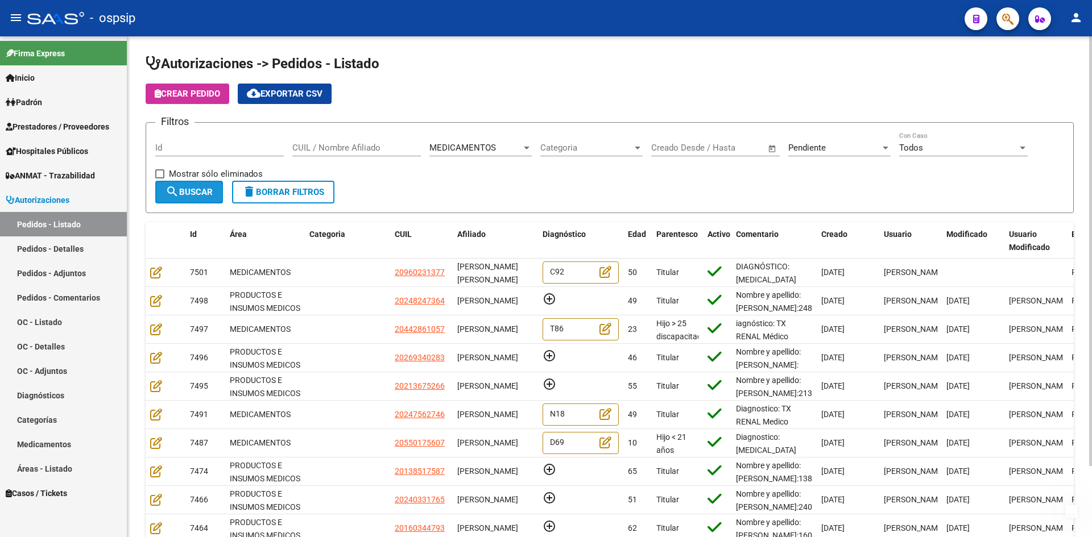
click at [180, 196] on span "search Buscar" at bounding box center [188, 192] width 47 height 10
